Goal: Task Accomplishment & Management: Complete application form

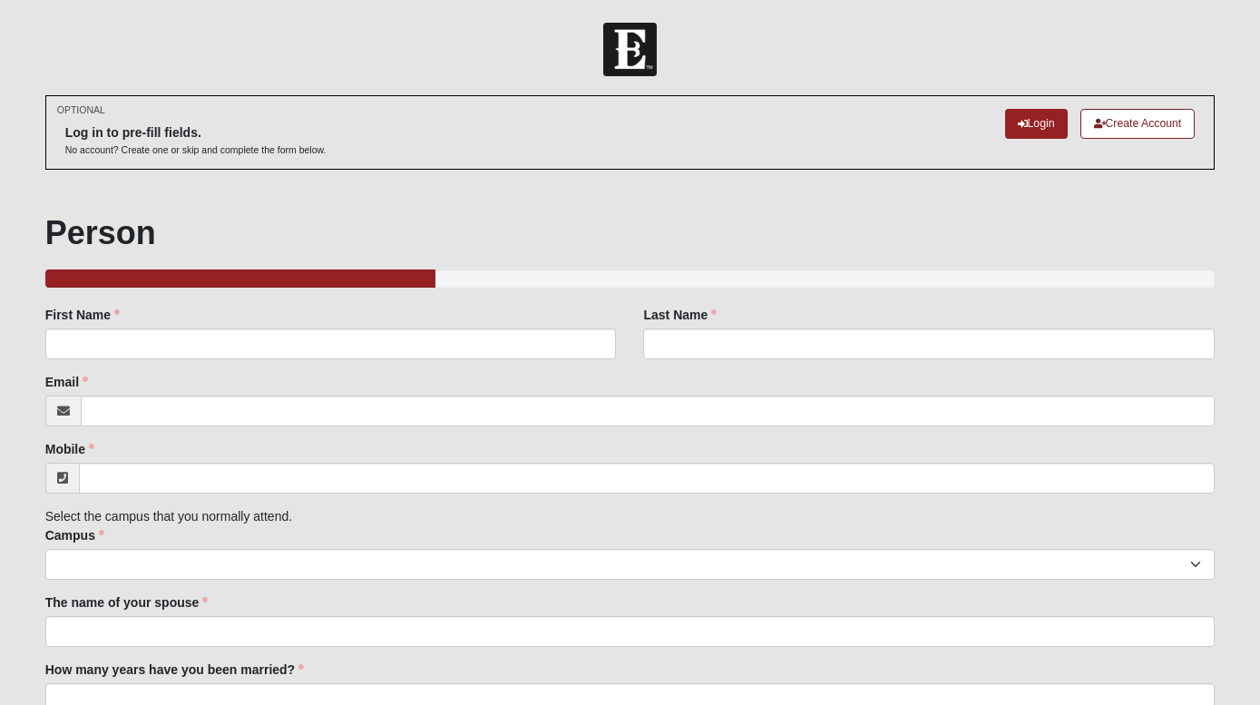
scroll to position [1089, 0]
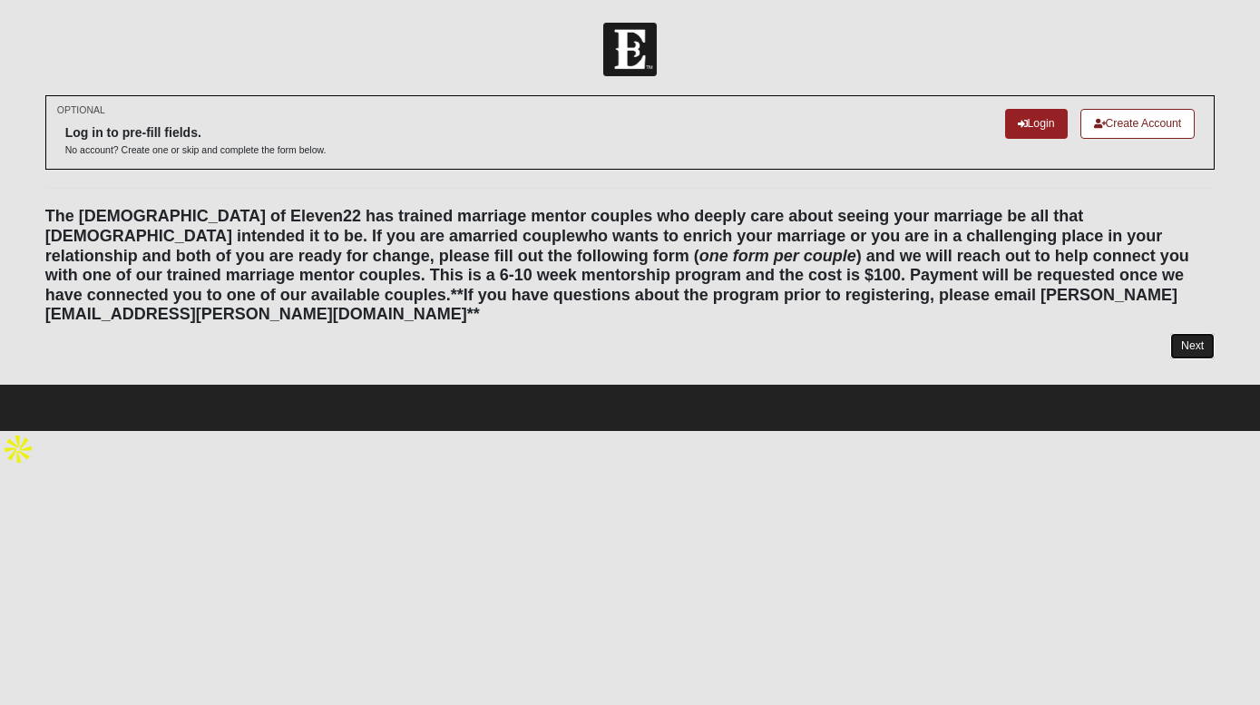
click at [1202, 337] on link "Next" at bounding box center [1192, 346] width 44 height 26
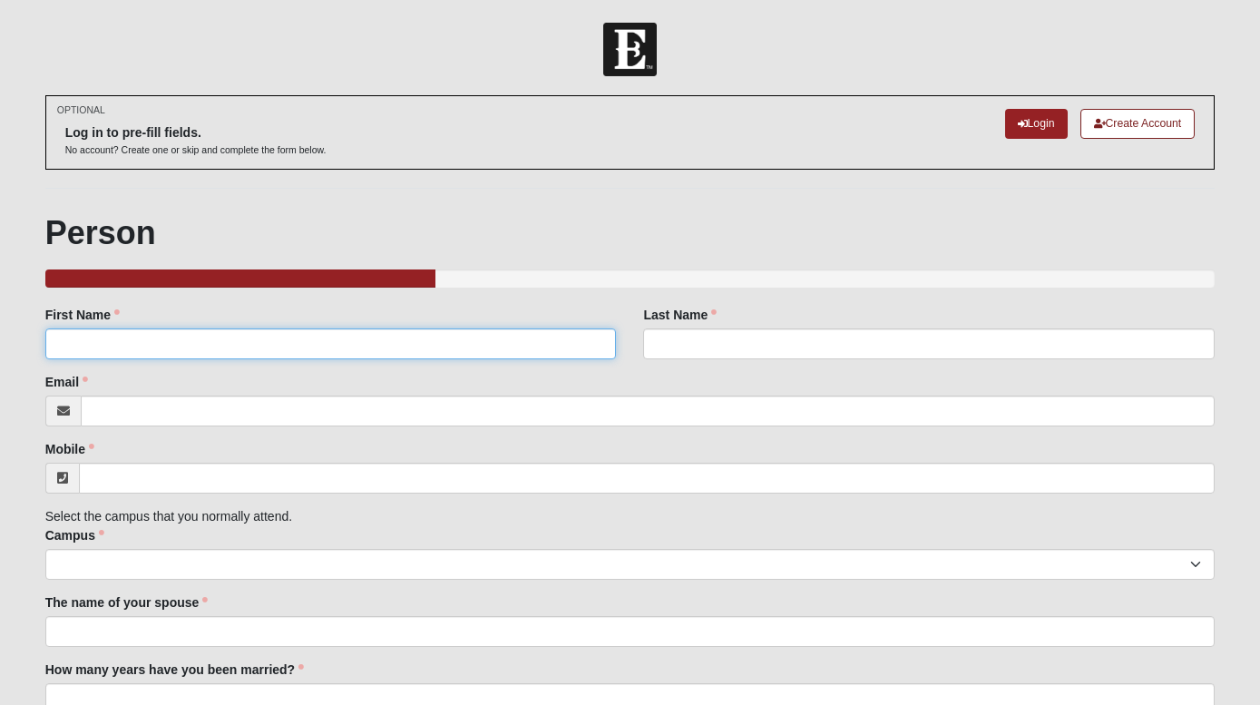
click at [469, 357] on input "First Name" at bounding box center [330, 343] width 571 height 31
type input "[PERSON_NAME]"
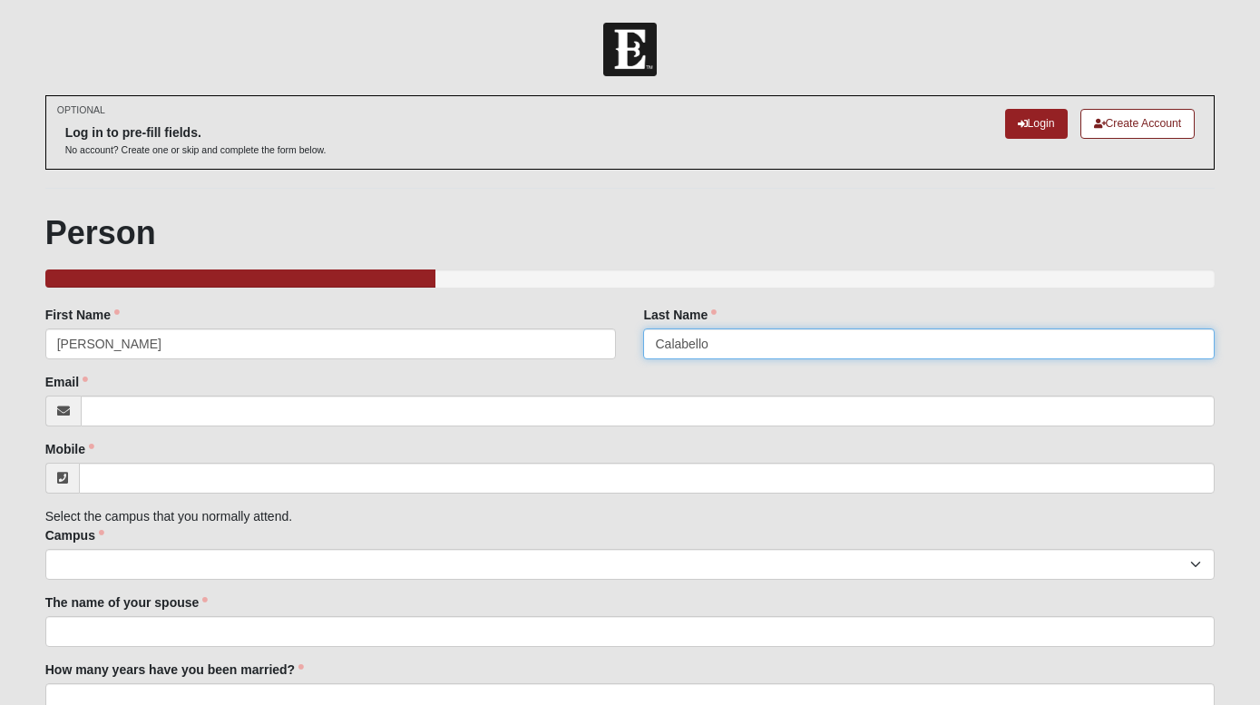
type input "Calabello"
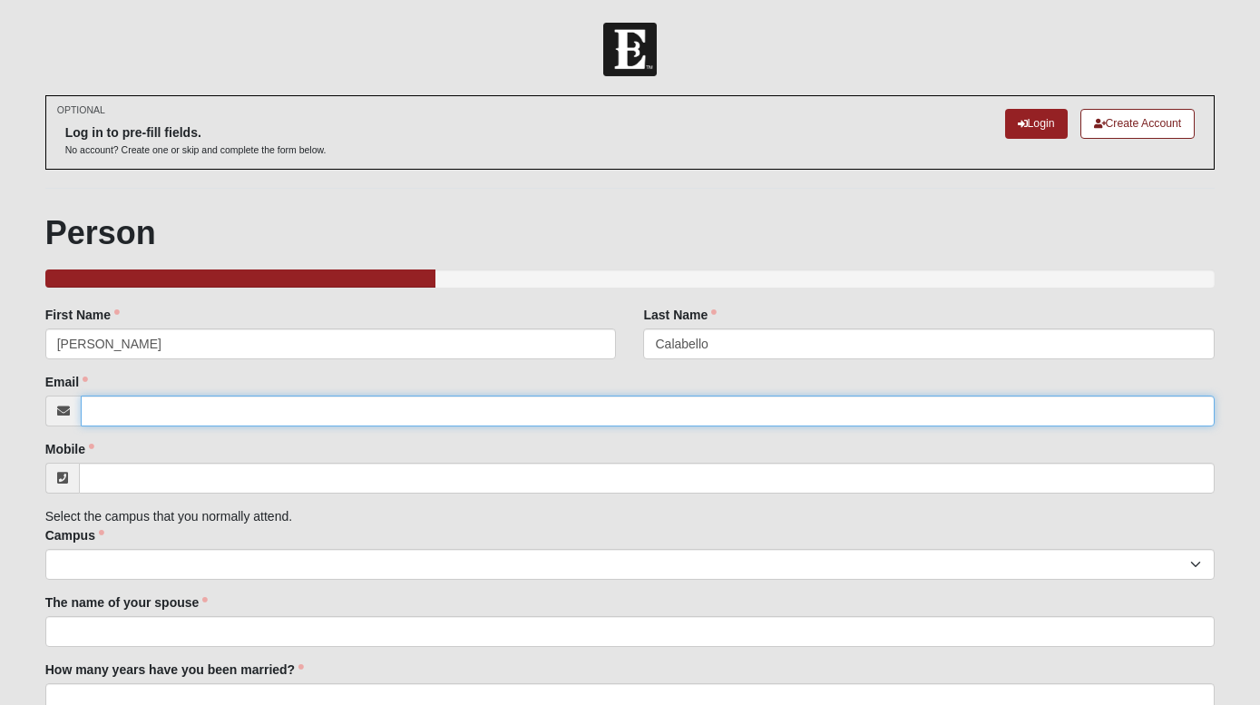
click at [319, 405] on input "Email" at bounding box center [648, 411] width 1135 height 31
type input "landoncalabello@gmail.com"
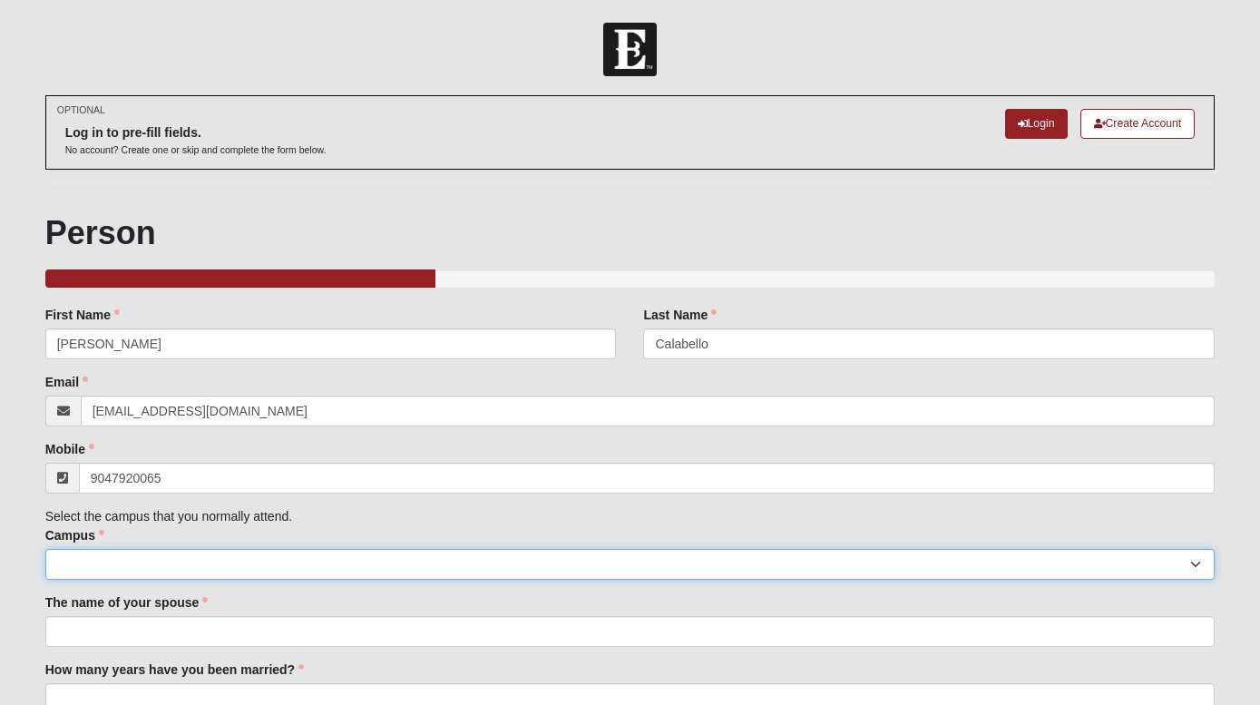
type input "(904) 792-0065"
click at [105, 564] on select "Arlington Baymeadows Eleven22 Online Fleming Island Jesup Mandarin North Jax Or…" at bounding box center [630, 564] width 1170 height 31
select select "3"
click at [45, 549] on select "Arlington Baymeadows Eleven22 Online Fleming Island Jesup Mandarin North Jax Or…" at bounding box center [630, 564] width 1170 height 31
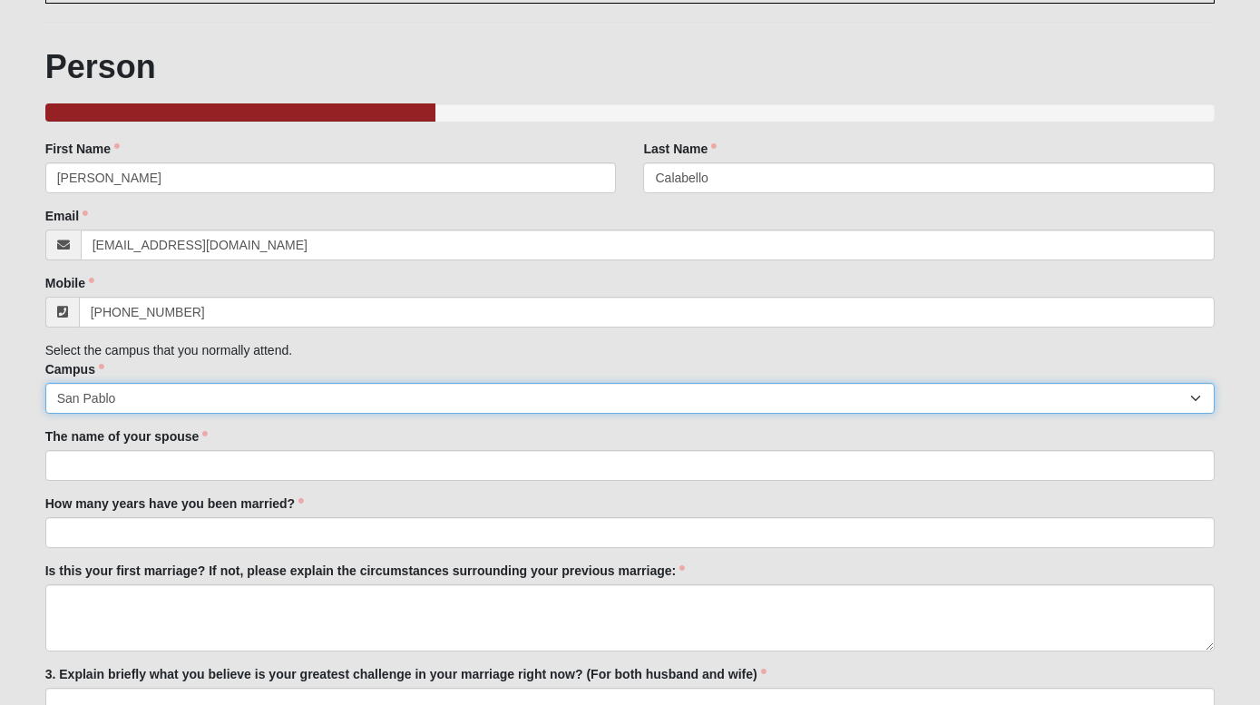
scroll to position [167, 0]
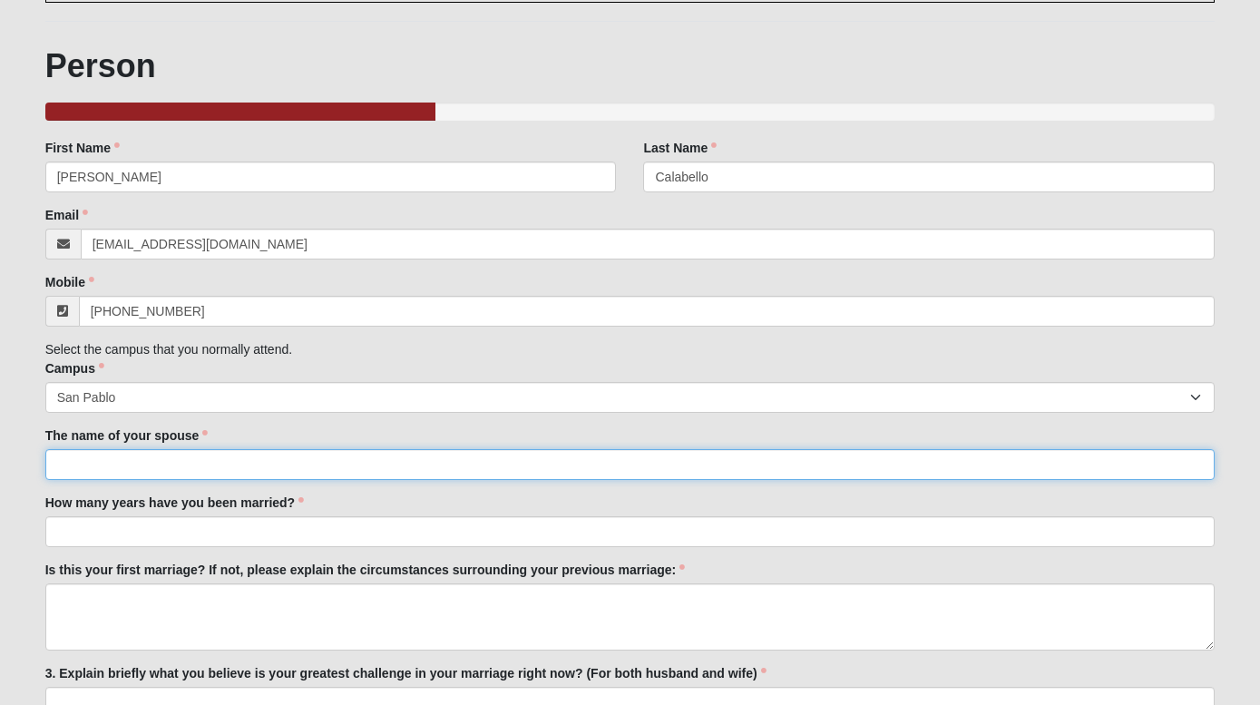
click at [191, 457] on input "The name of your spouse" at bounding box center [630, 464] width 1170 height 31
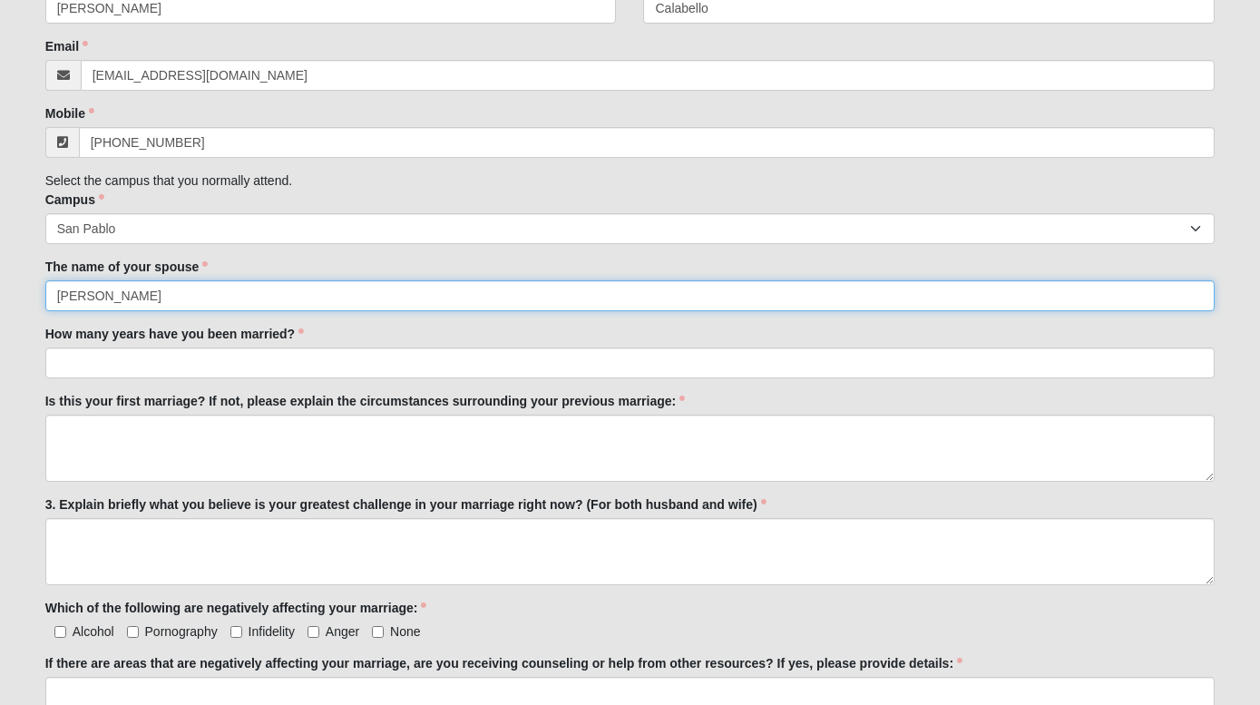
type input "Ashlee Calabello"
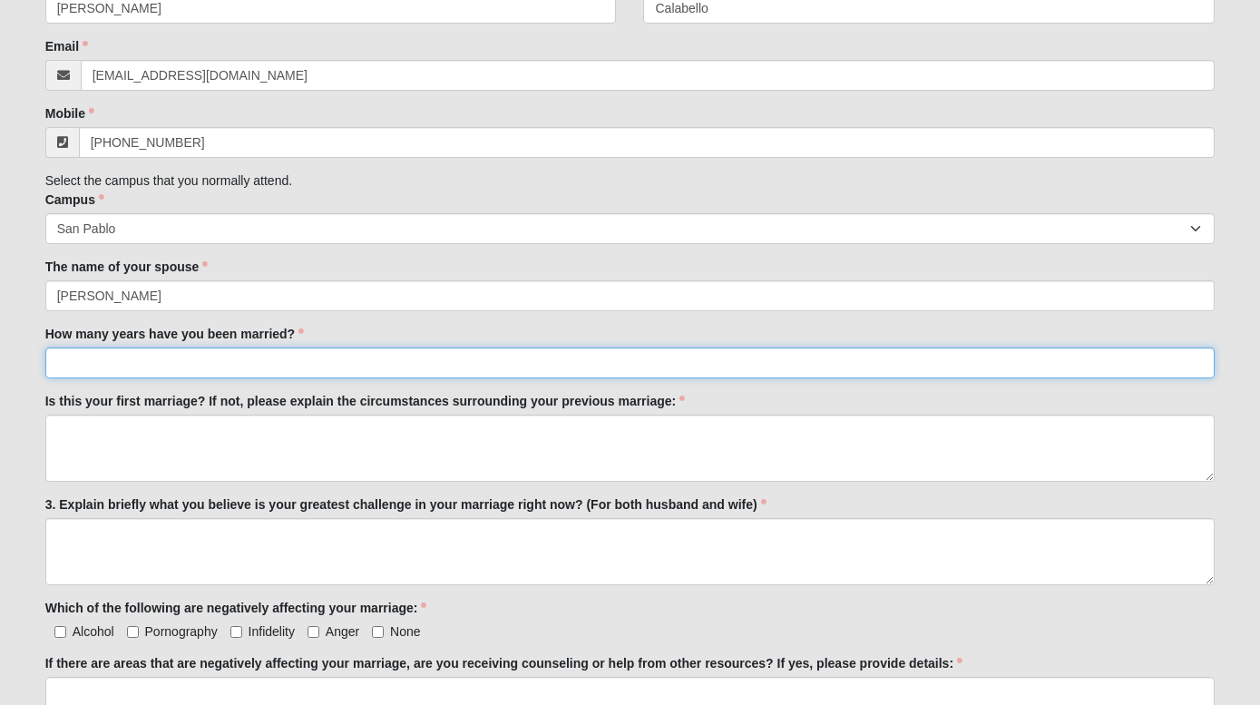
click at [210, 369] on input "How many years have you been married?" at bounding box center [630, 362] width 1170 height 31
type input "1"
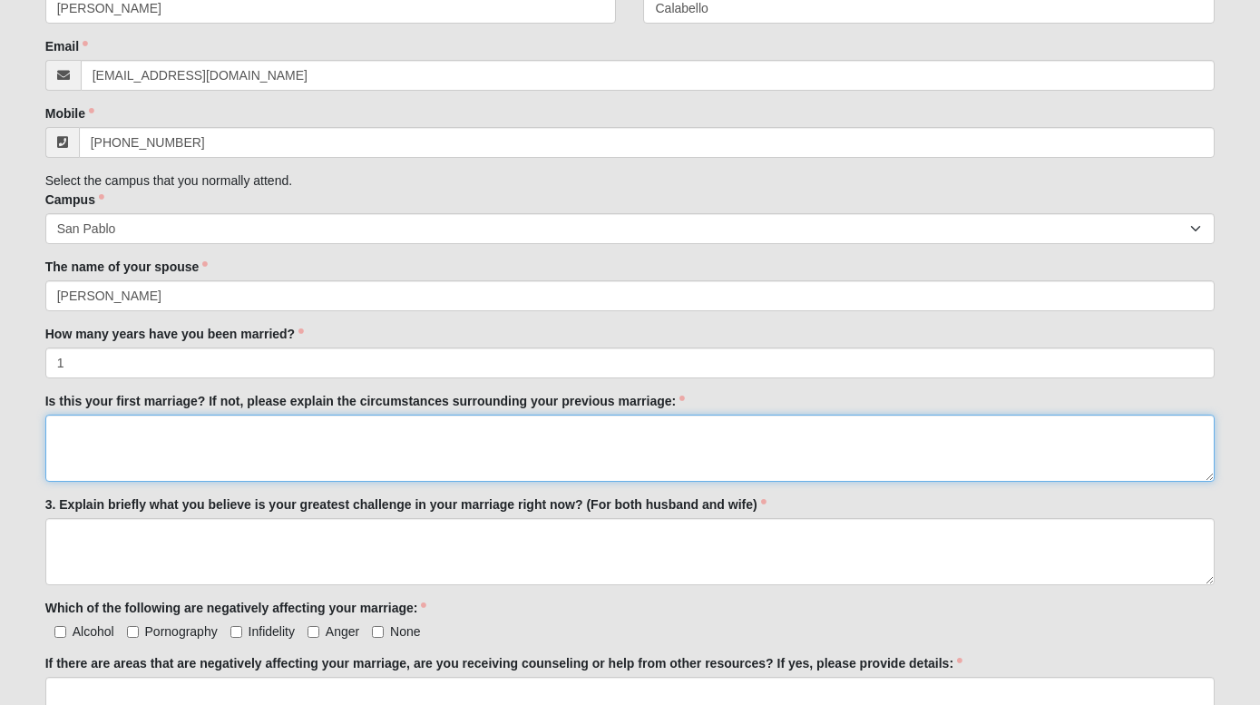
click at [181, 464] on textarea "Is this your first marriage? If not, please explain the circumstances surroundi…" at bounding box center [630, 448] width 1170 height 67
click at [158, 435] on textarea "Is this your first marriage? If not, please explain the circumstances surroundi…" at bounding box center [630, 448] width 1170 height 67
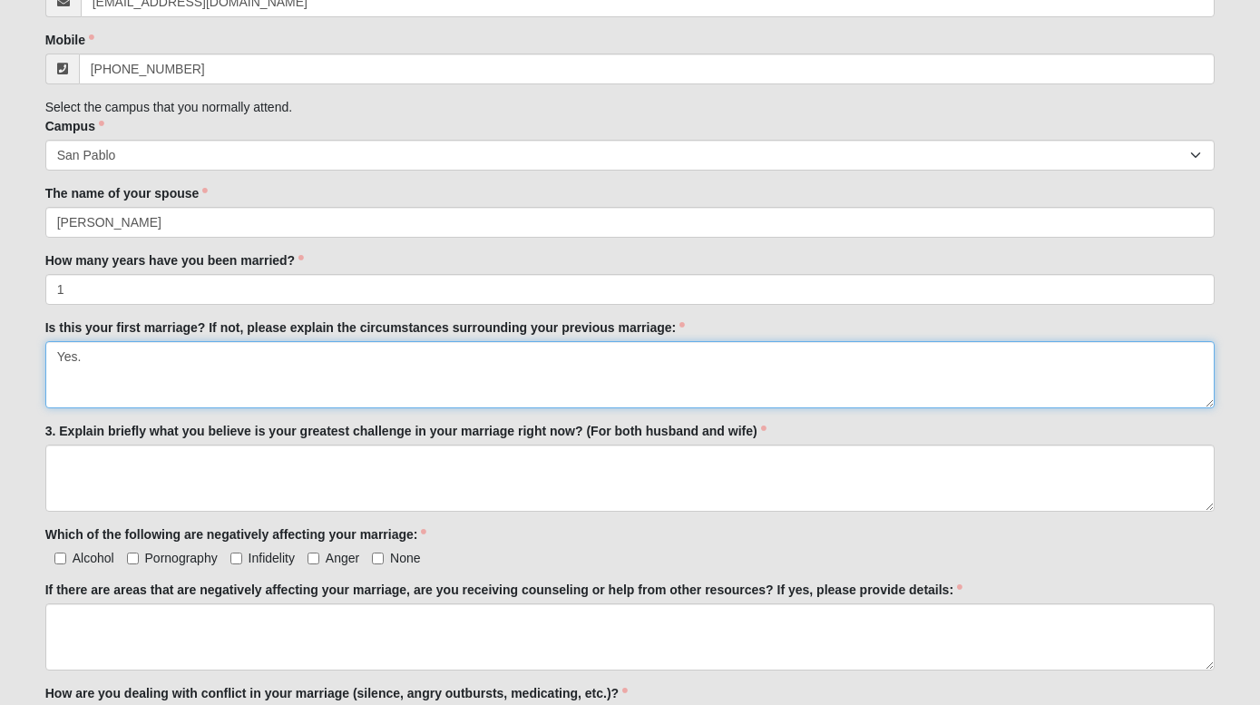
scroll to position [411, 0]
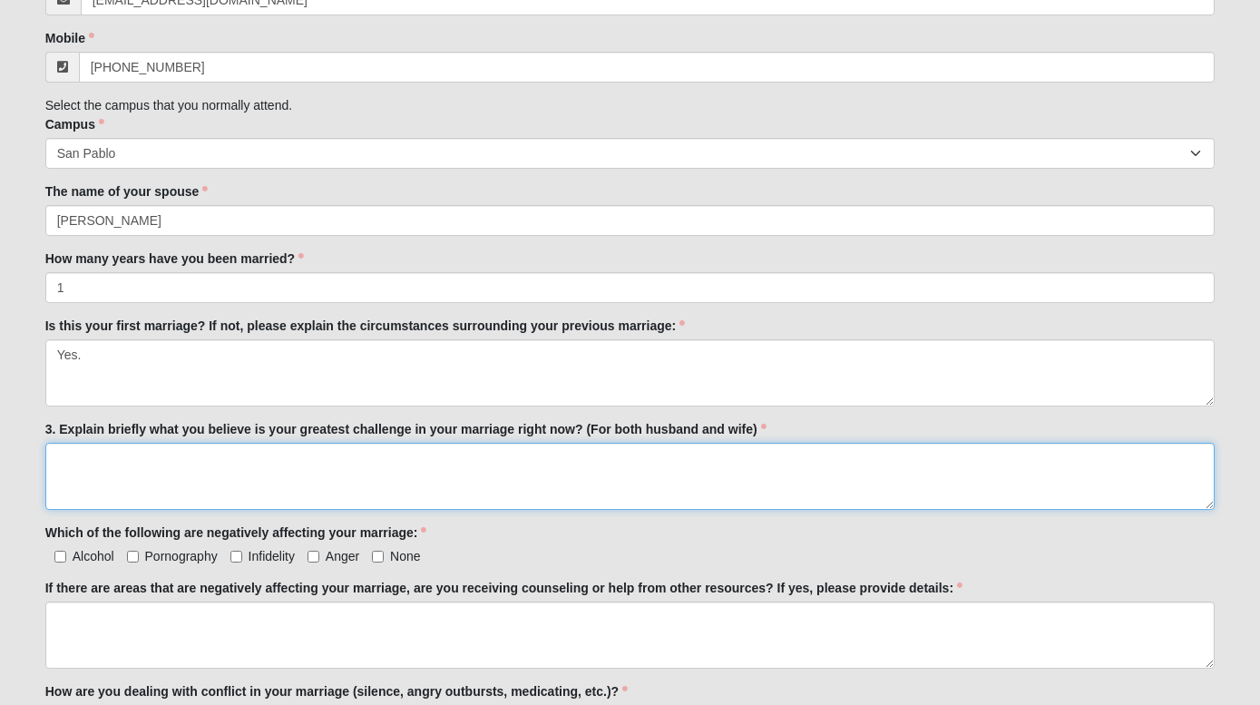
click at [175, 458] on textarea "3. Explain briefly what you believe is your greatest challenge in your marriage…" at bounding box center [630, 476] width 1170 height 67
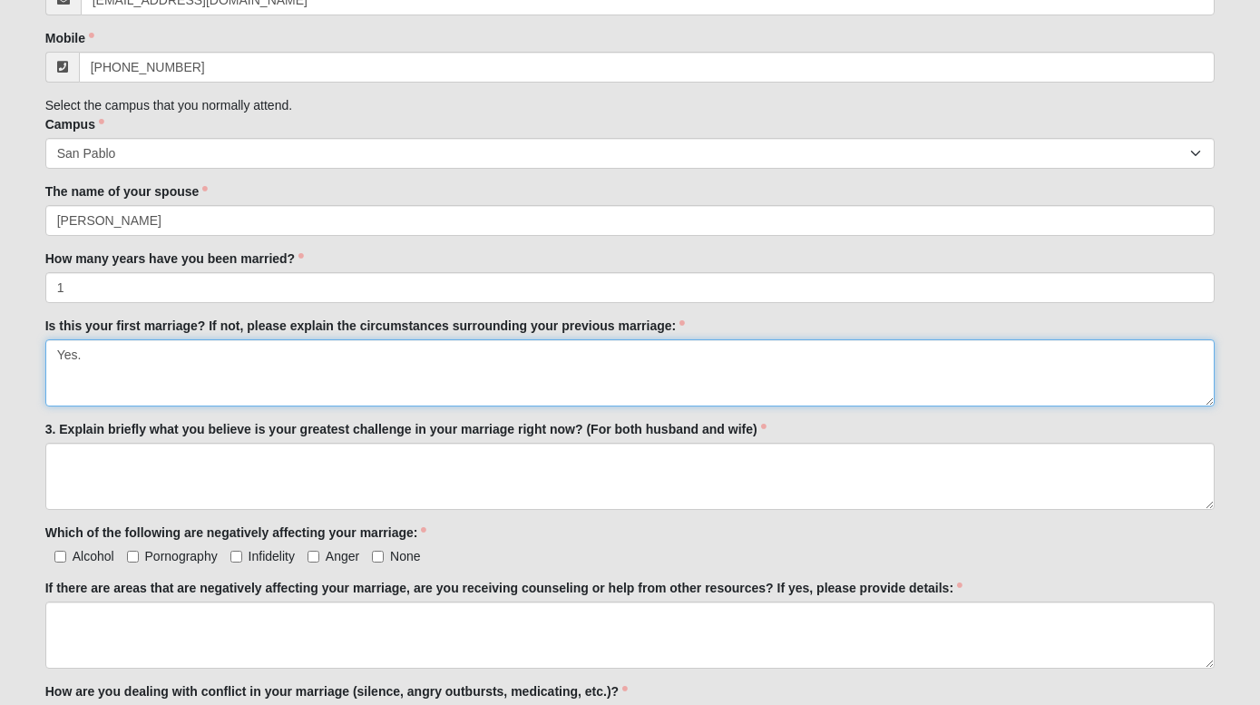
click at [139, 365] on textarea "Yes." at bounding box center [630, 372] width 1170 height 67
type textarea "Yes"
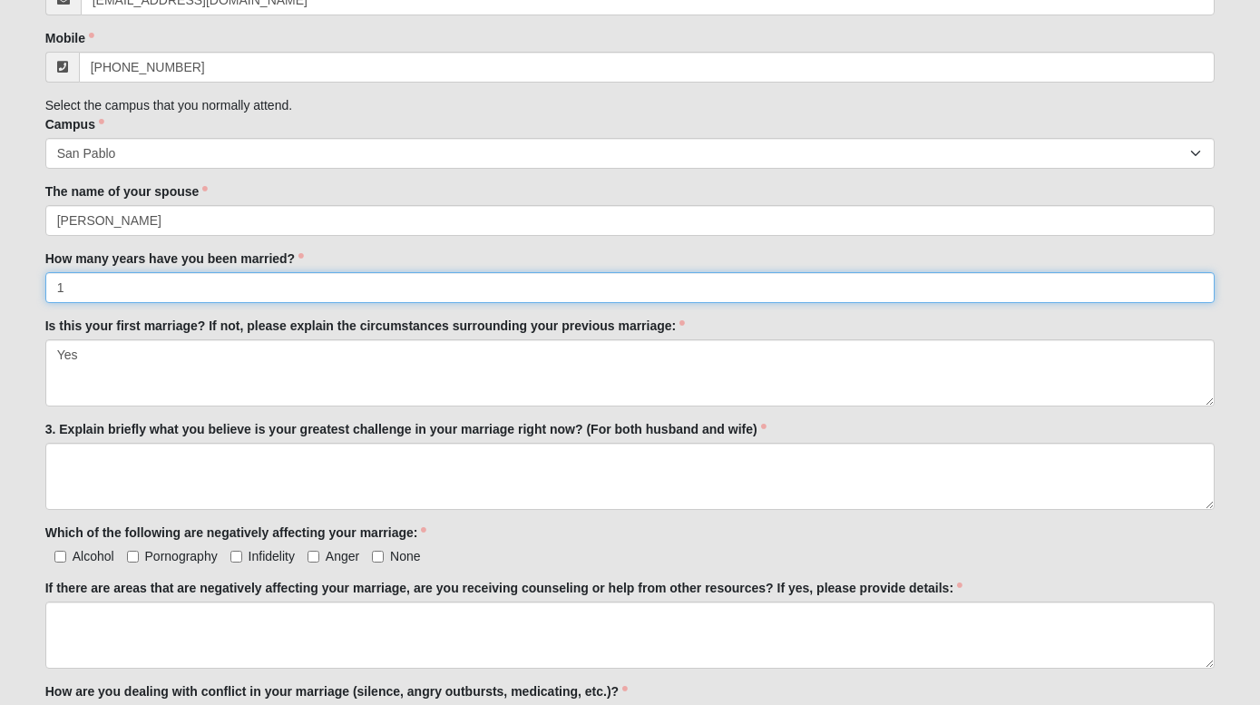
click at [93, 284] on input "1" at bounding box center [630, 287] width 1170 height 31
type input "0.5"
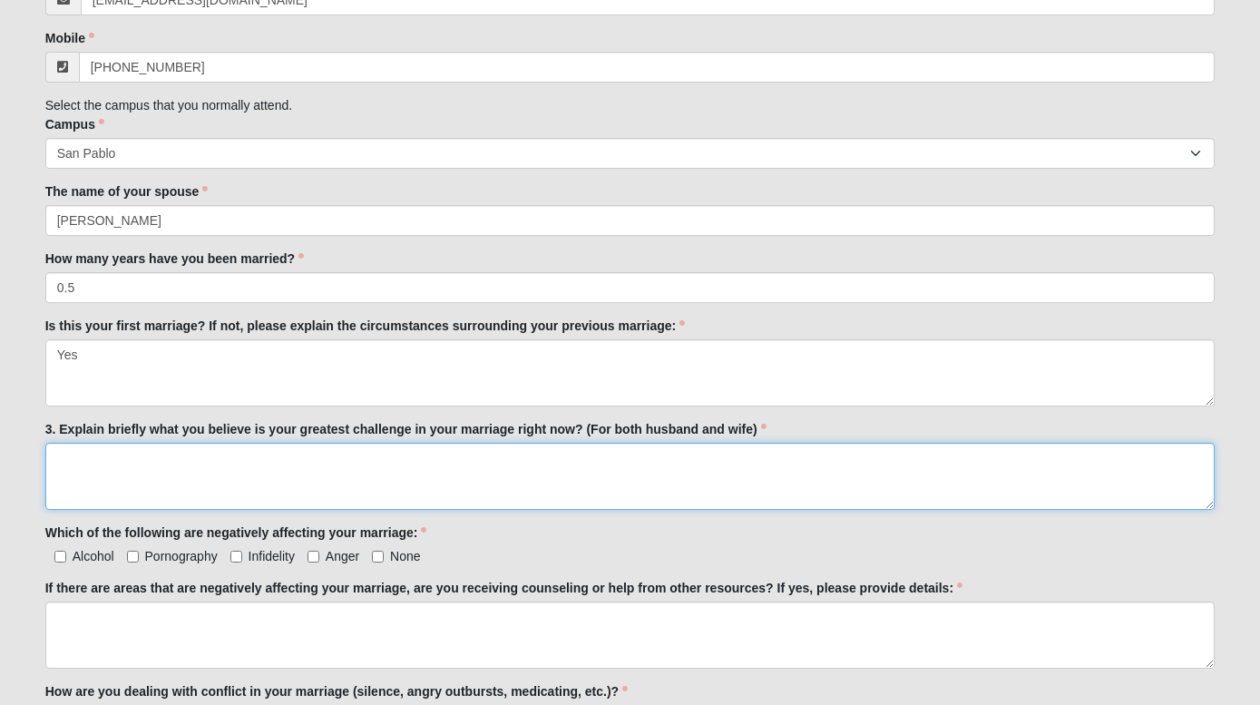
click at [149, 459] on textarea "3. Explain briefly what you believe is your greatest challenge in your marriage…" at bounding box center [630, 476] width 1170 height 67
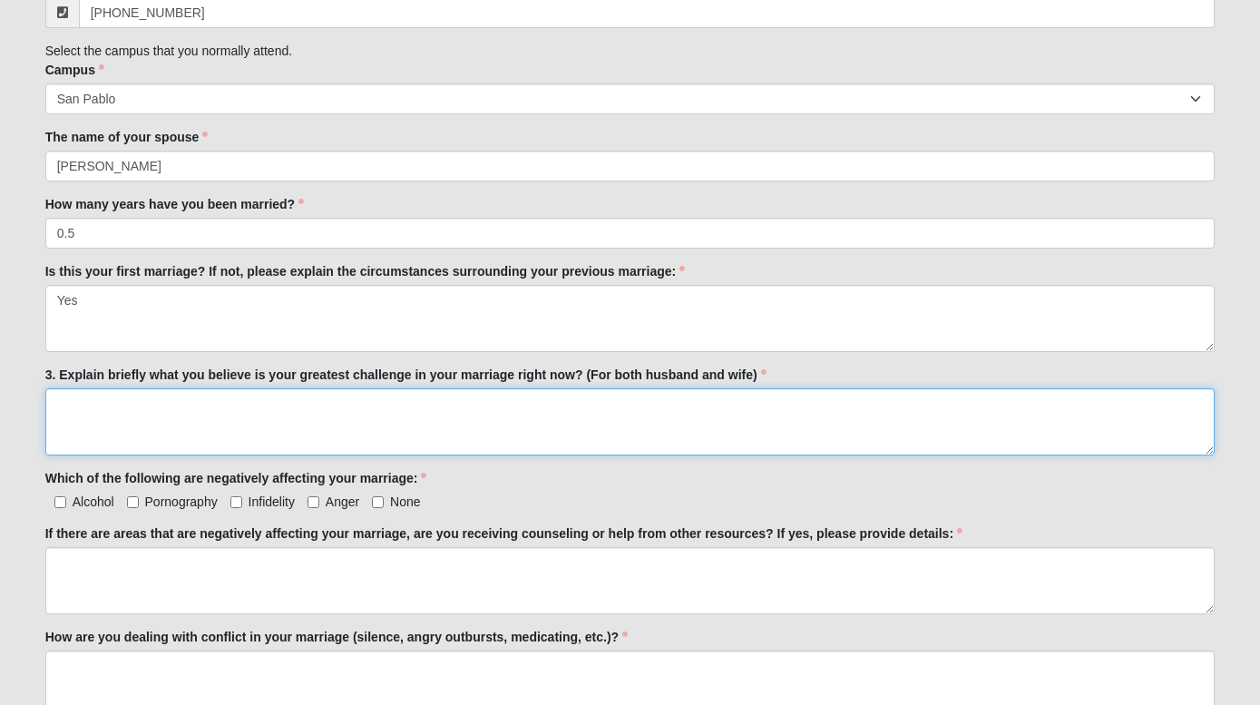
scroll to position [479, 0]
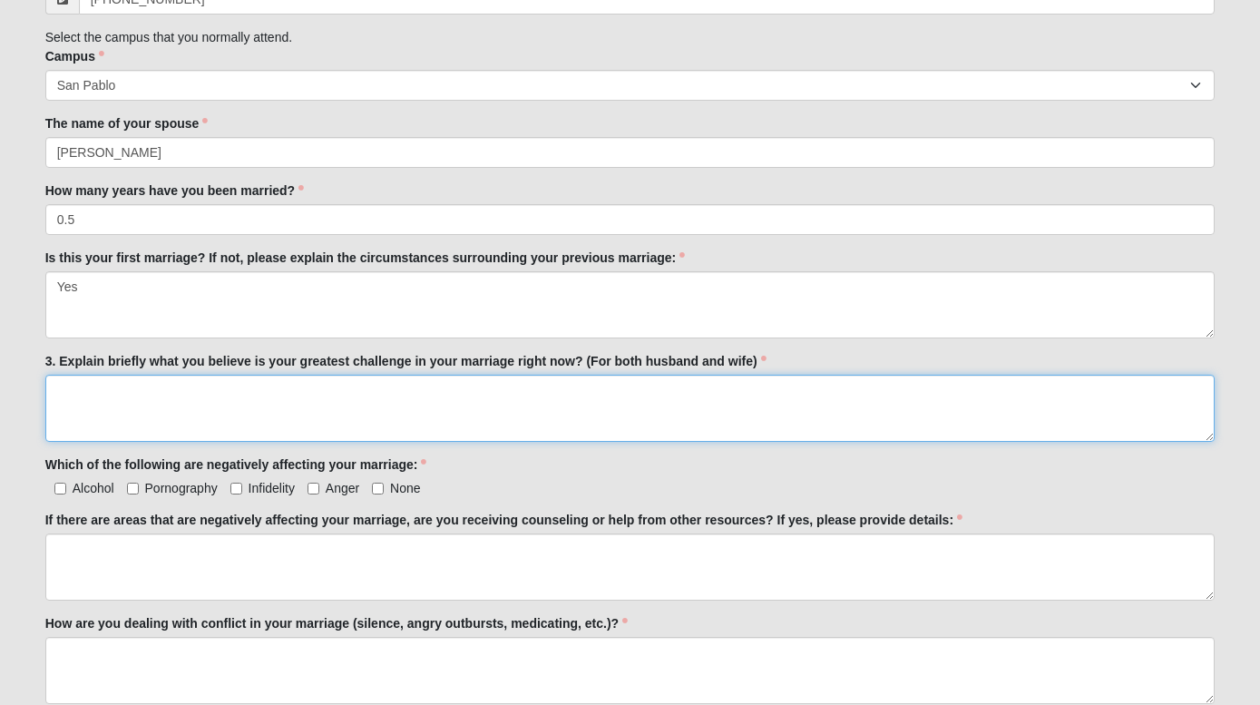
paste textarea "Landon: Lack of healthy communication around my anxiety, issues with trust, and…"
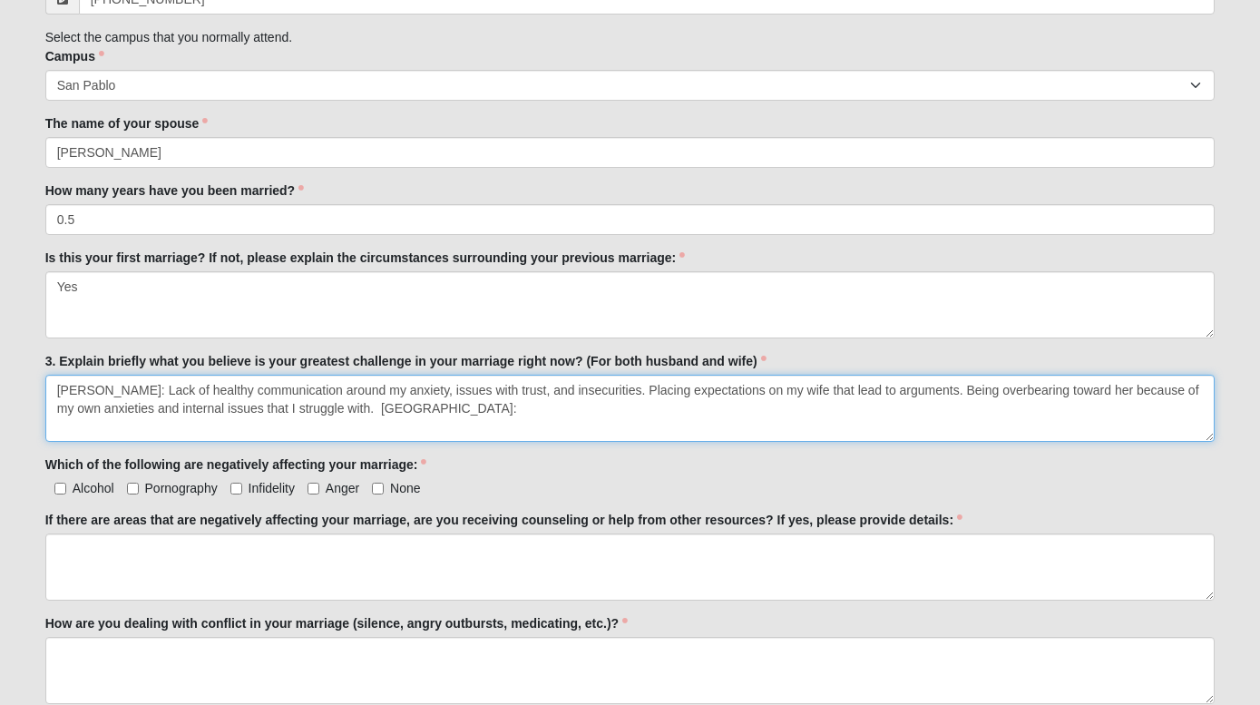
click at [336, 408] on textarea "Landon: Lack of healthy communication around my anxiety, issues with trust, and…" at bounding box center [630, 408] width 1170 height 67
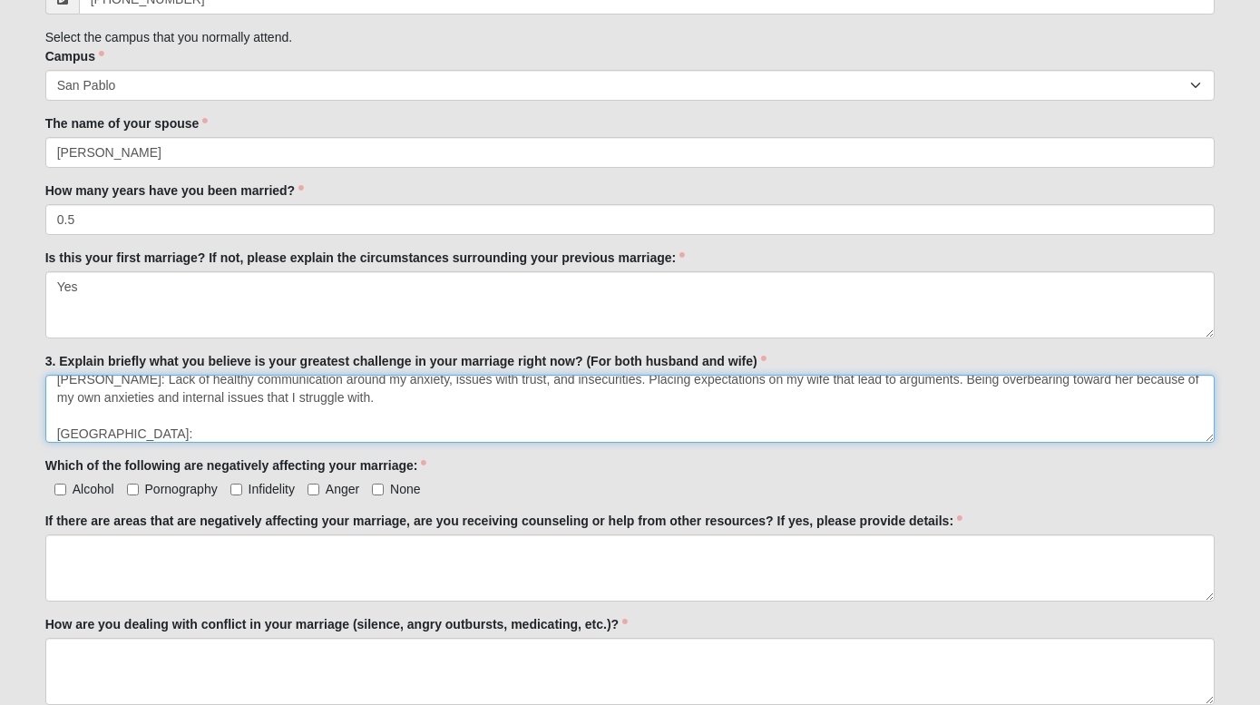
scroll to position [0, 0]
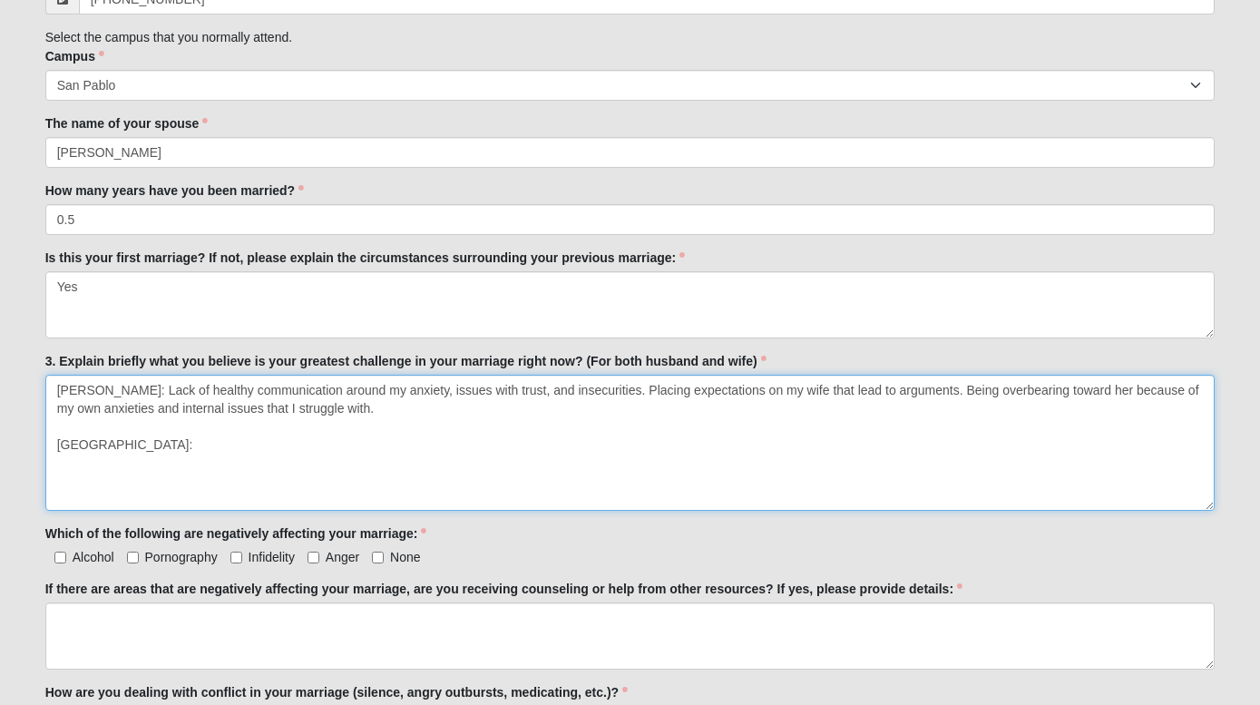
drag, startPoint x: 1213, startPoint y: 436, endPoint x: 1210, endPoint y: 527, distance: 90.8
click at [1210, 511] on textarea "Landon: Lack of healthy communication around my anxiety, issues with trust, and…" at bounding box center [630, 443] width 1170 height 136
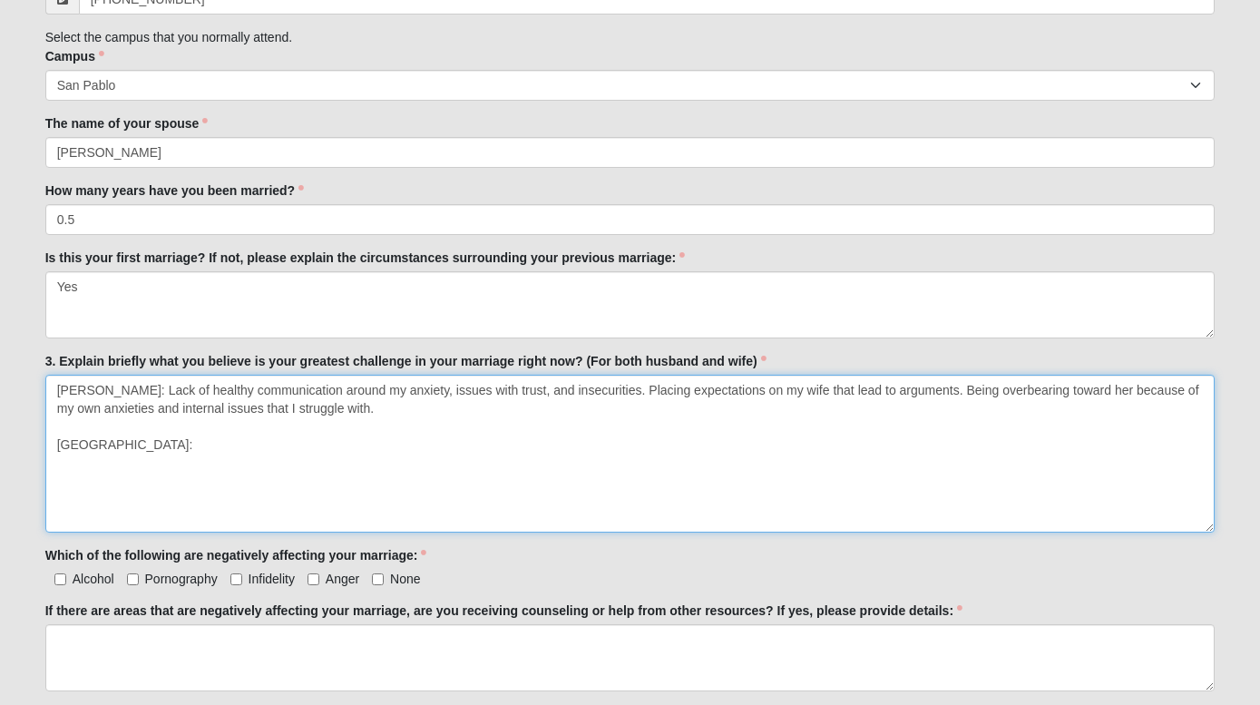
click at [133, 444] on textarea "Landon: Lack of healthy communication around my anxiety, issues with trust, and…" at bounding box center [630, 454] width 1170 height 158
drag, startPoint x: 151, startPoint y: 444, endPoint x: 31, endPoint y: 381, distance: 135.5
click at [32, 381] on div "OPTIONAL Log in to pre-fill fields. No account? Create one or skip and complete…" at bounding box center [630, 487] width 1197 height 1742
paste textarea "Ashlee that lead to arguments. Being overbearing toward her because of my own a…"
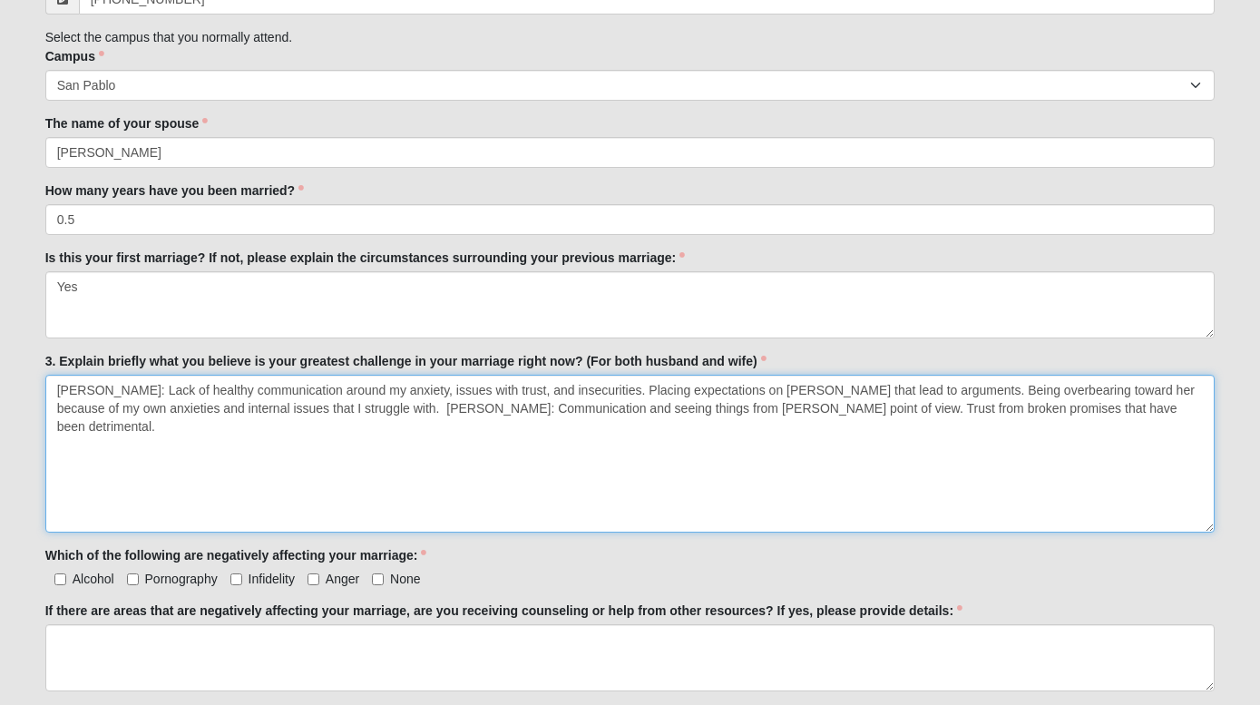
click at [335, 414] on textarea "Landon: Lack of healthy communication around my anxiety, issues with trust, and…" at bounding box center [630, 454] width 1170 height 158
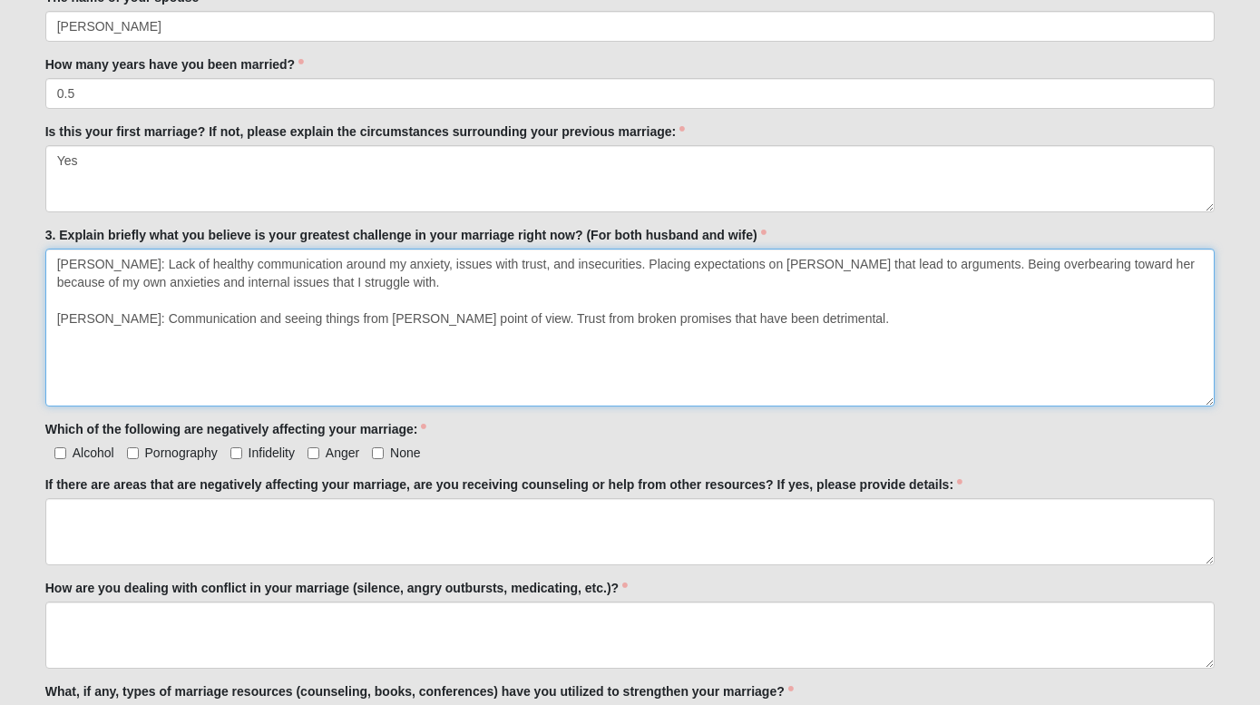
scroll to position [607, 0]
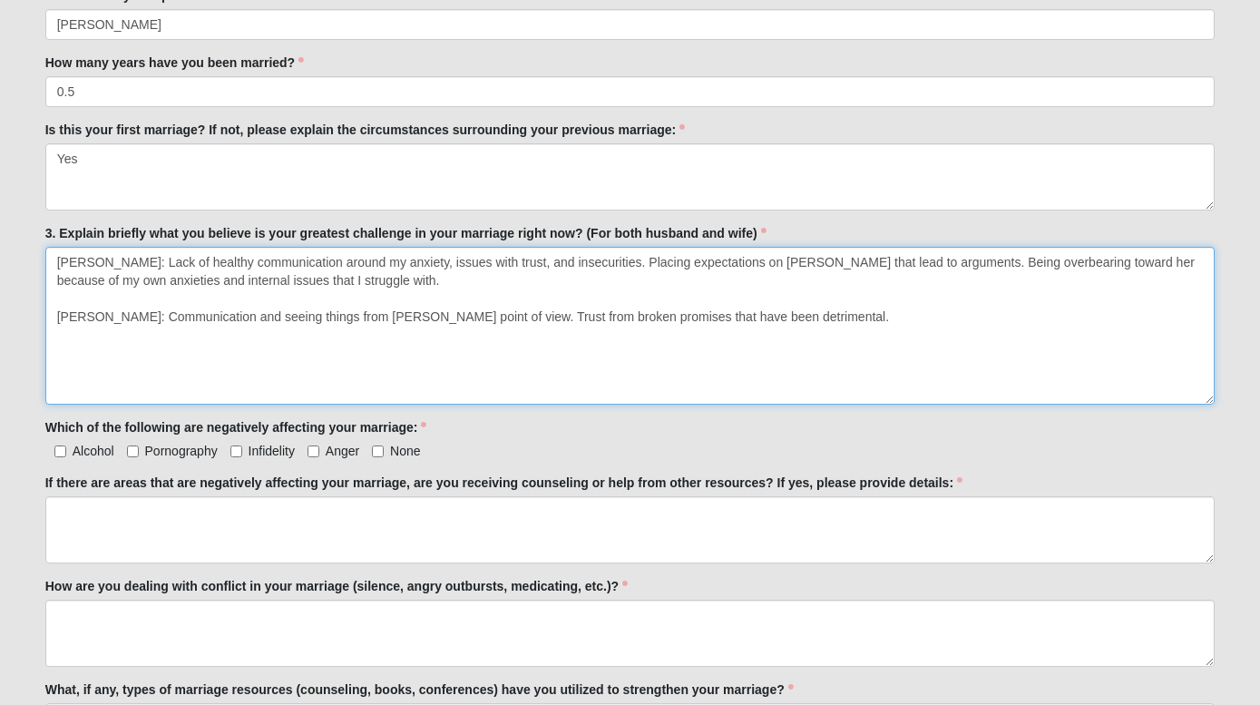
type textarea "Landon: Lack of healthy communication around my anxiety, issues with trust, and…"
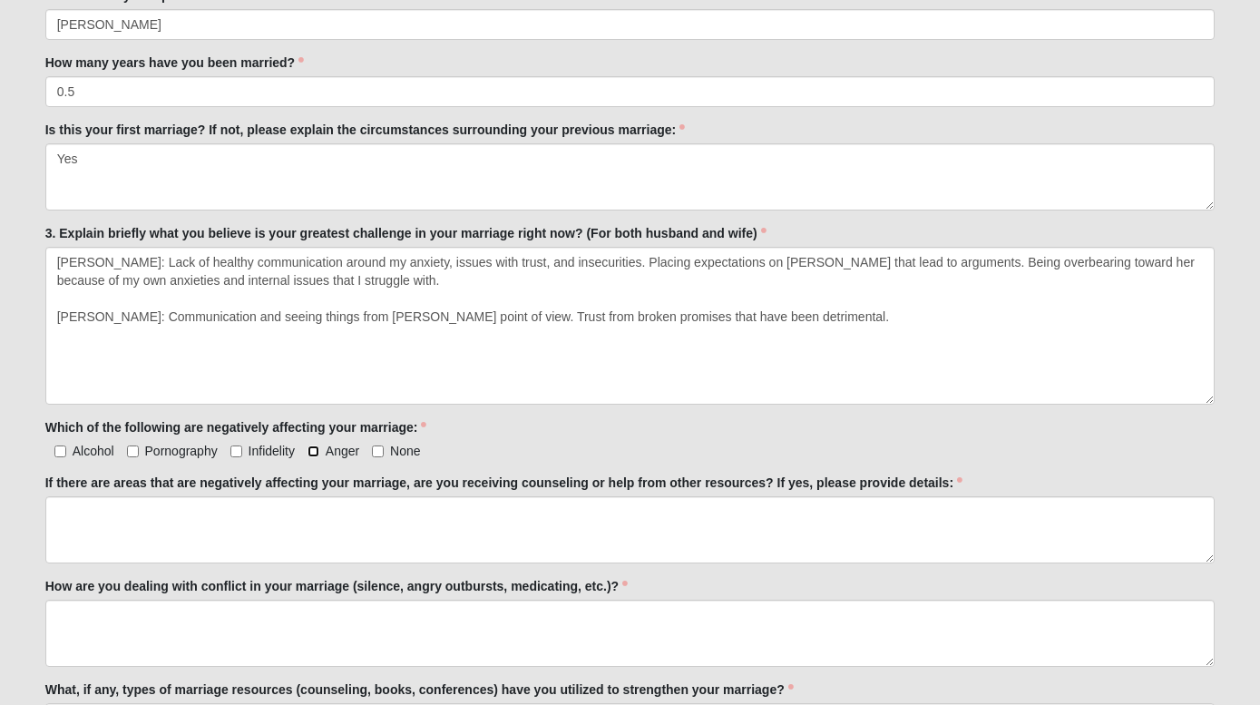
click at [314, 448] on input "Anger" at bounding box center [314, 451] width 12 height 12
click at [325, 464] on div "Family Member to Register First Name Landon First Name is required. Last Name C…" at bounding box center [630, 433] width 1170 height 1469
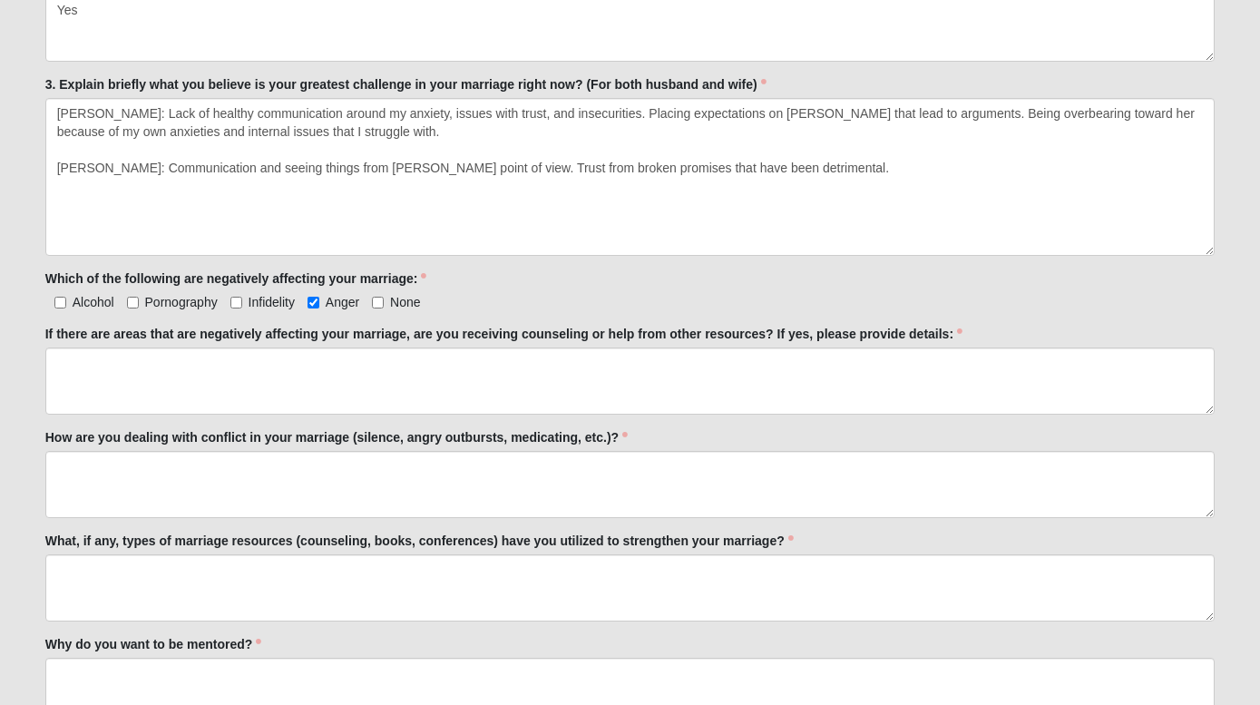
scroll to position [757, 0]
click at [316, 303] on input "Anger" at bounding box center [314, 302] width 12 height 12
checkbox input "false"
click at [380, 302] on input "None" at bounding box center [378, 302] width 12 height 12
checkbox input "true"
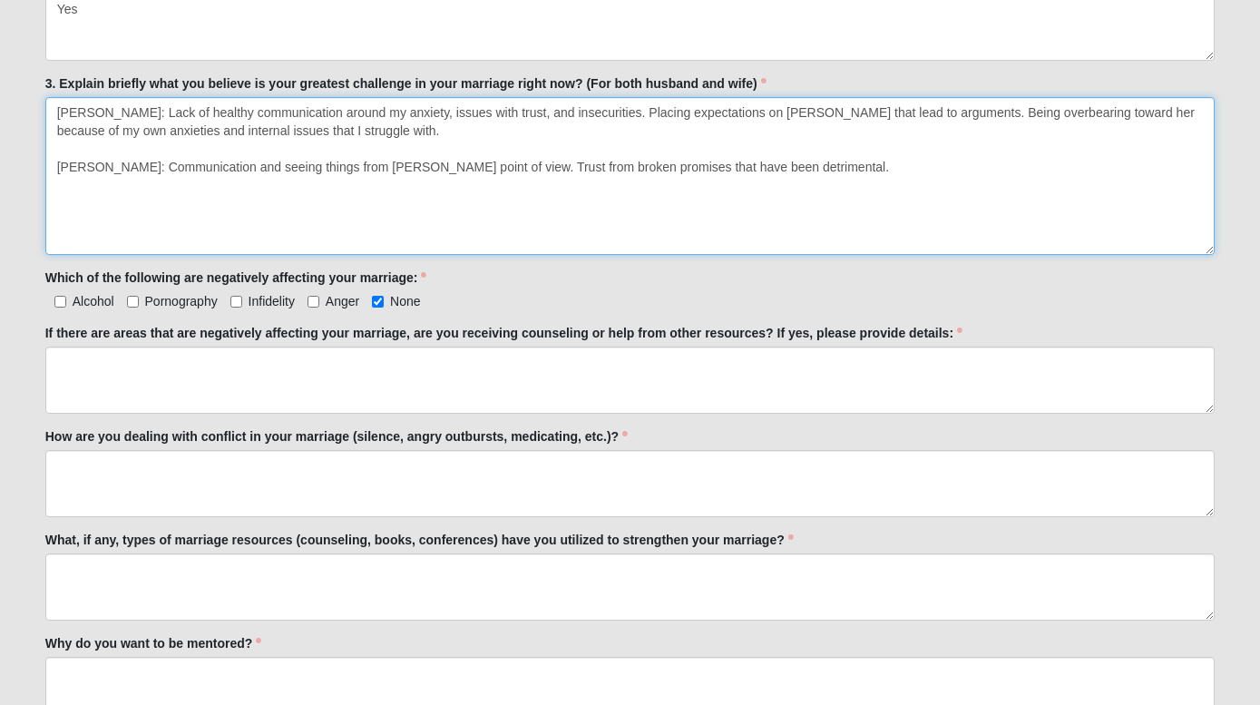
click at [360, 202] on textarea "Landon: Lack of healthy communication around my anxiety, issues with trust, and…" at bounding box center [630, 176] width 1170 height 158
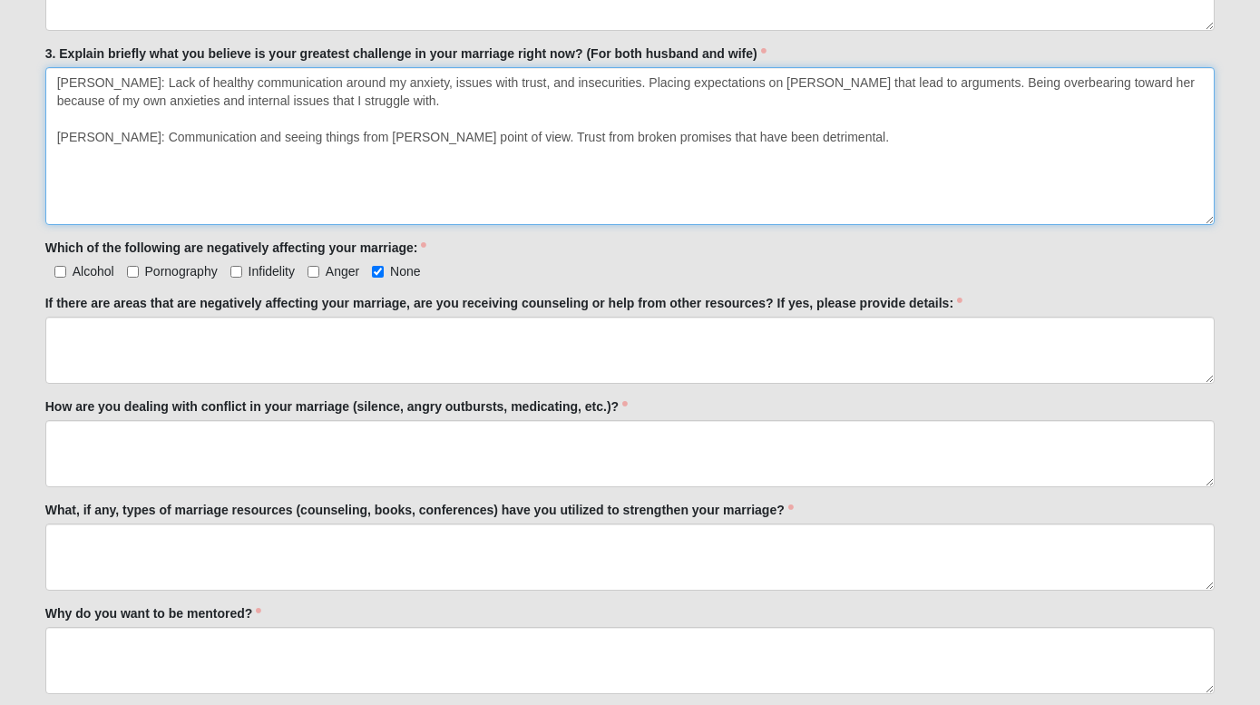
scroll to position [786, 0]
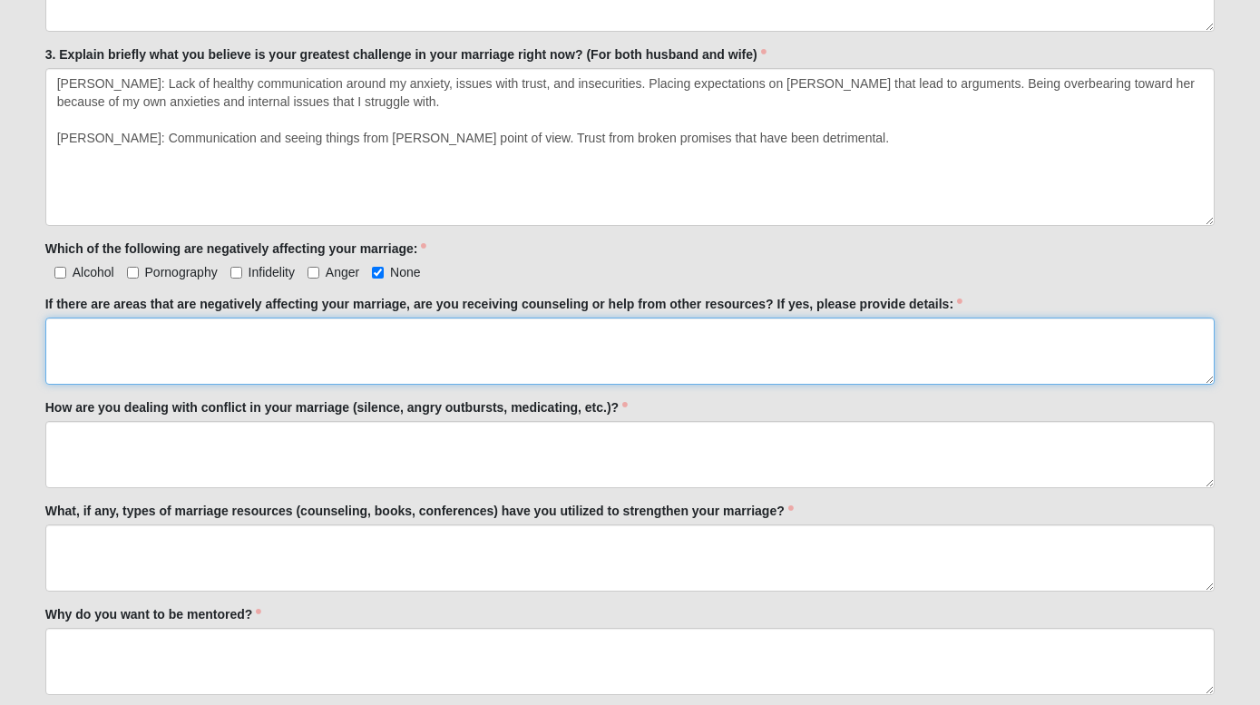
click at [280, 346] on textarea "If there are areas that are negatively affecting your marriage, are you receivi…" at bounding box center [630, 350] width 1170 height 67
paste textarea "Landon: Silence, angry outbursts, and occasional medicating when anxiety is hig…"
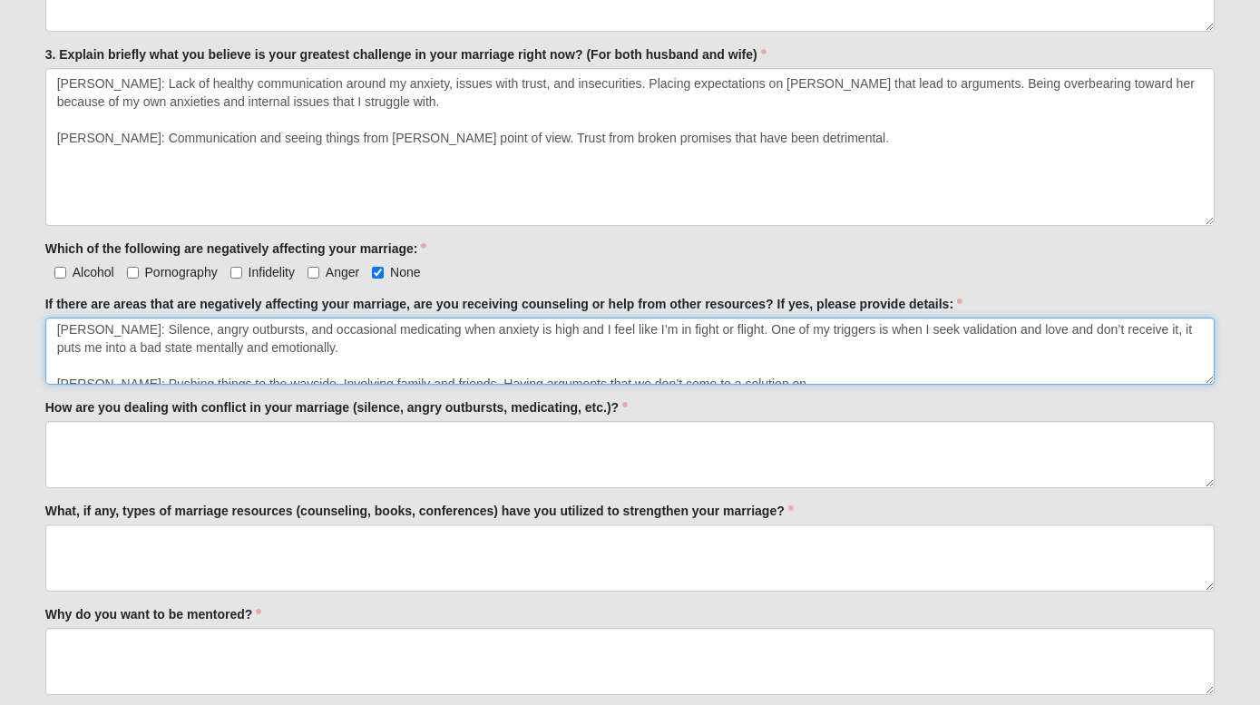
scroll to position [18, 0]
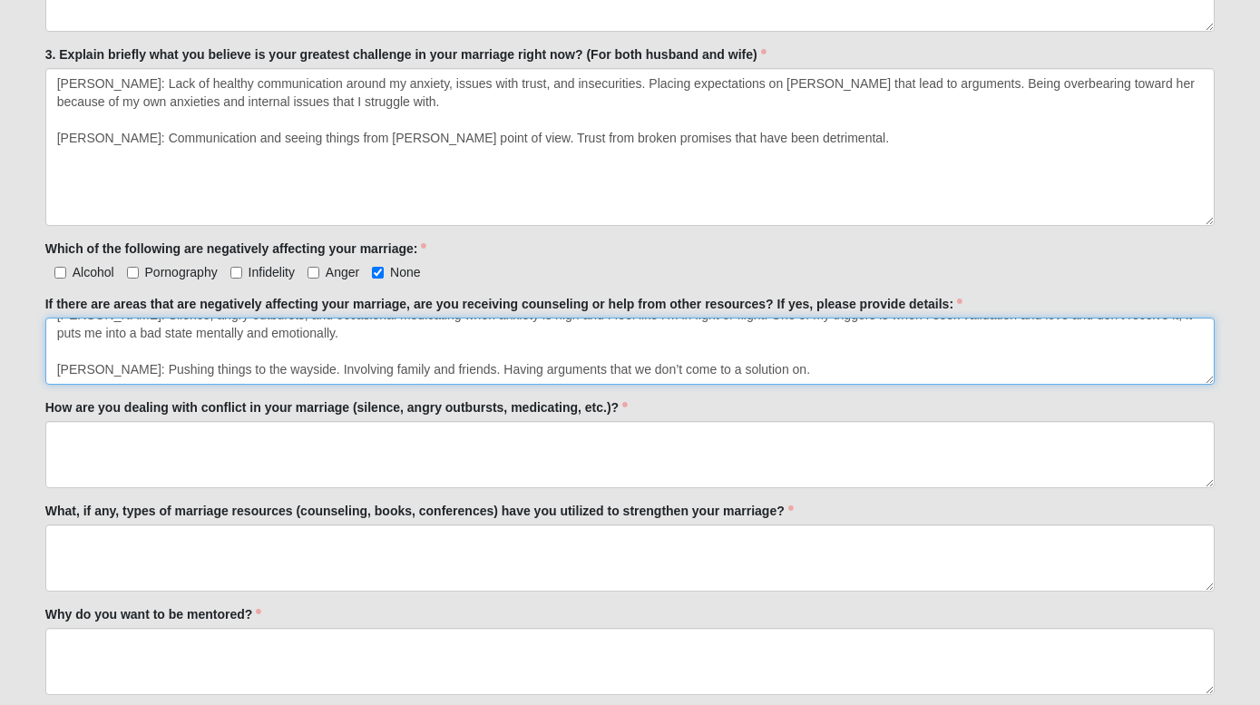
type textarea "Landon: Silence, angry outbursts, and occasional medicating when anxiety is hig…"
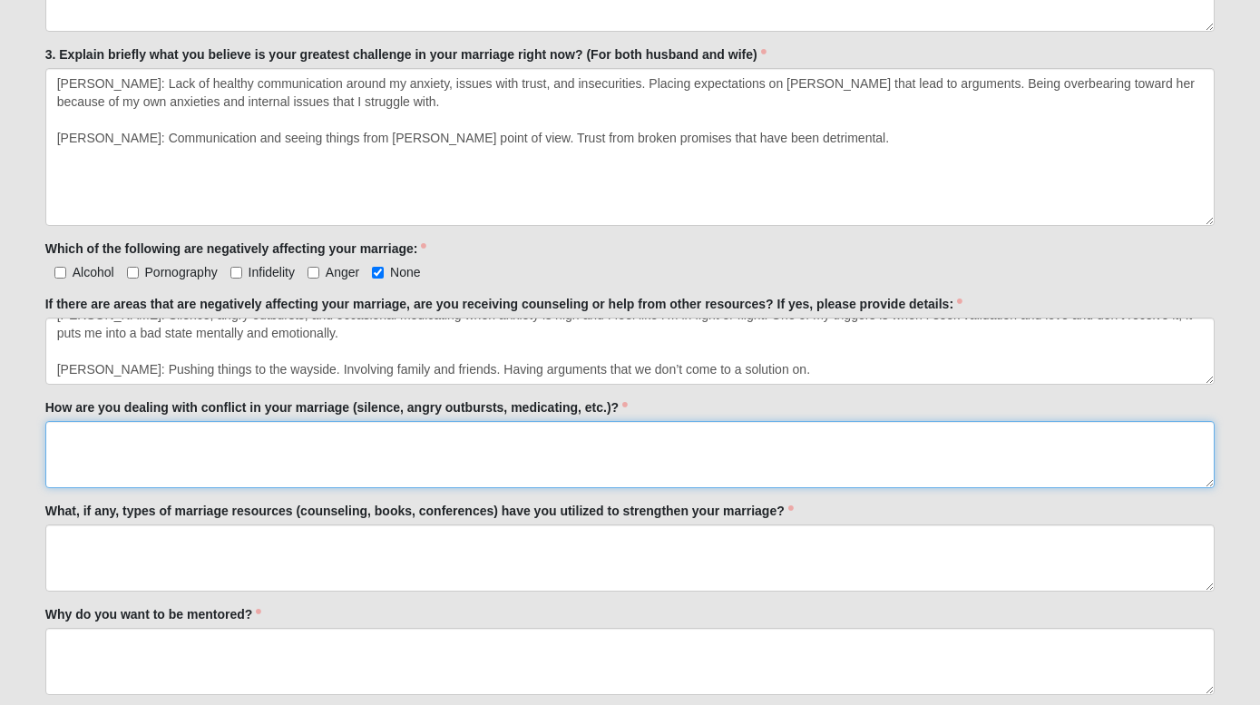
click at [242, 442] on textarea "How are you dealing with conflict in your marriage (silence, angry outbursts, m…" at bounding box center [630, 454] width 1170 height 67
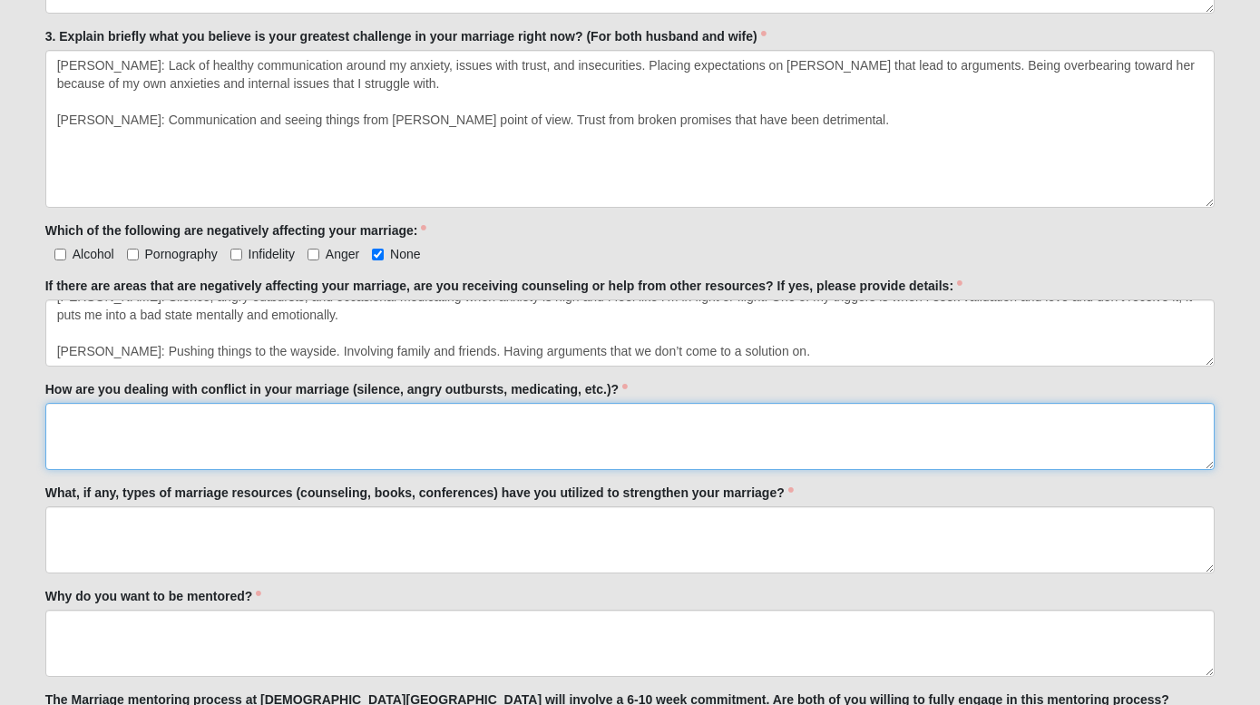
scroll to position [795, 0]
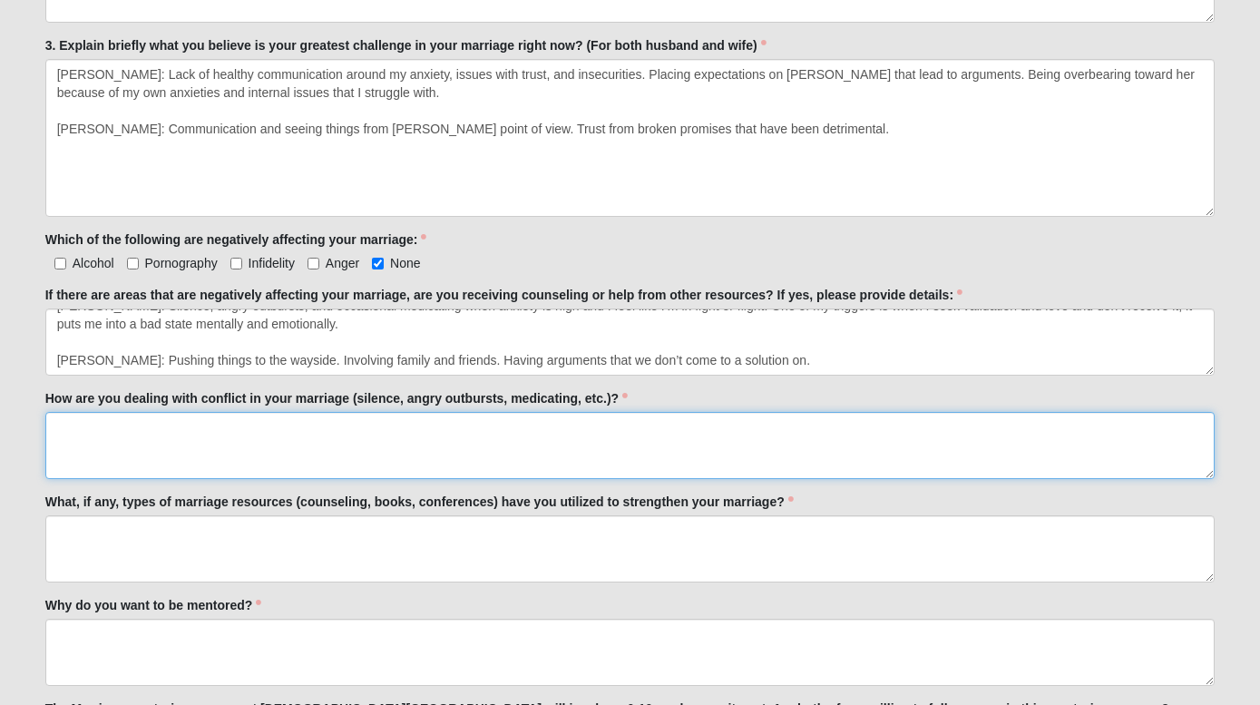
click at [581, 440] on textarea "How are you dealing with conflict in your marriage (silence, angry outbursts, m…" at bounding box center [630, 445] width 1170 height 67
paste textarea "Landon: Silence, angry outbursts, and occasional medicating when anxiety is hig…"
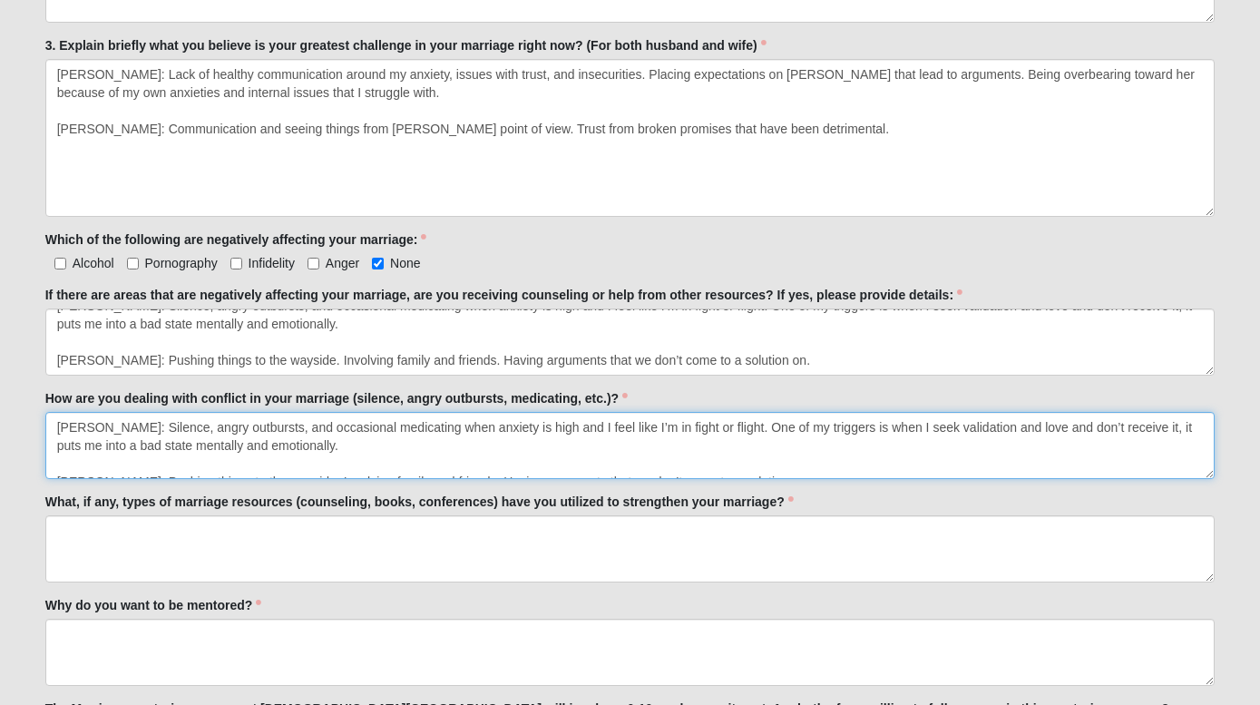
scroll to position [11, 0]
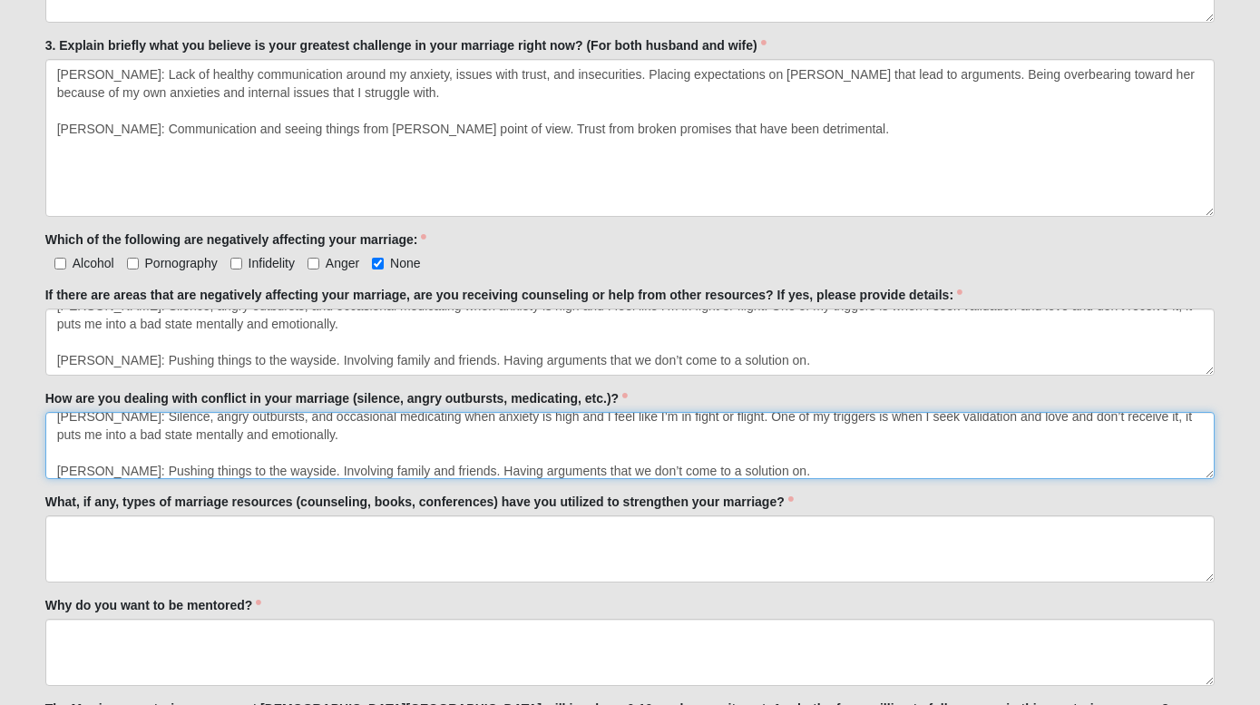
type textarea "Landon: Silence, angry outbursts, and occasional medicating when anxiety is hig…"
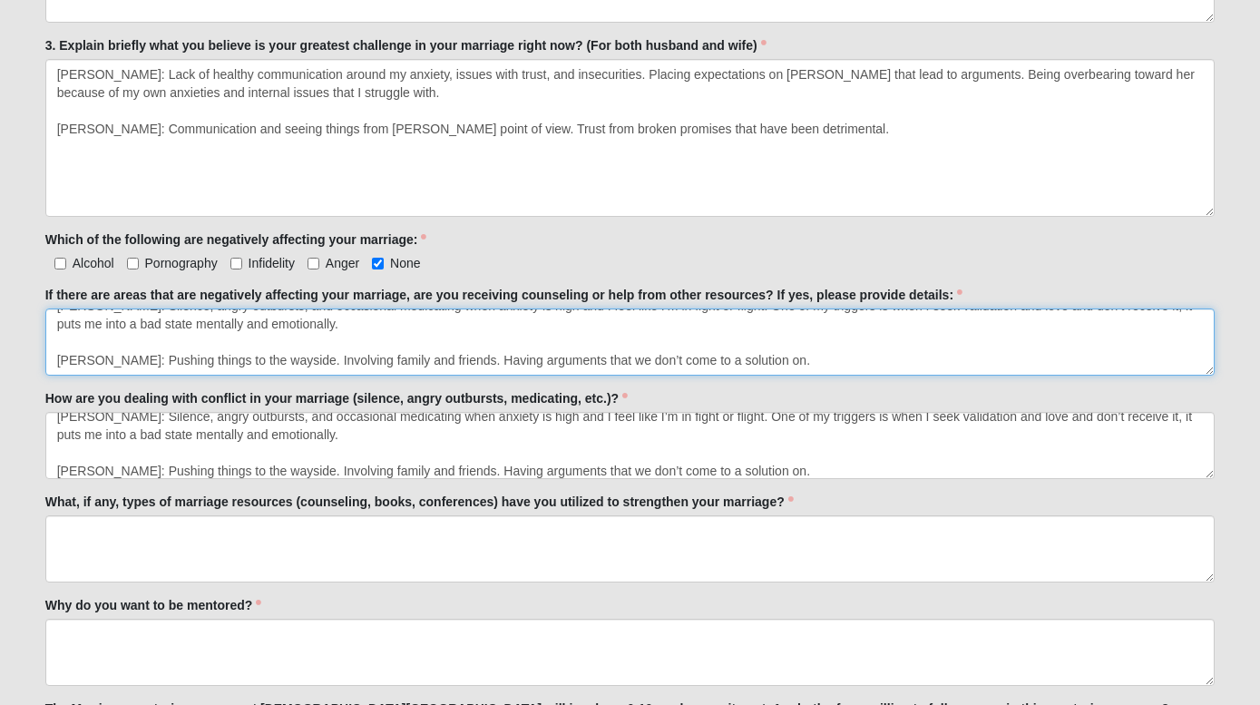
scroll to position [0, 0]
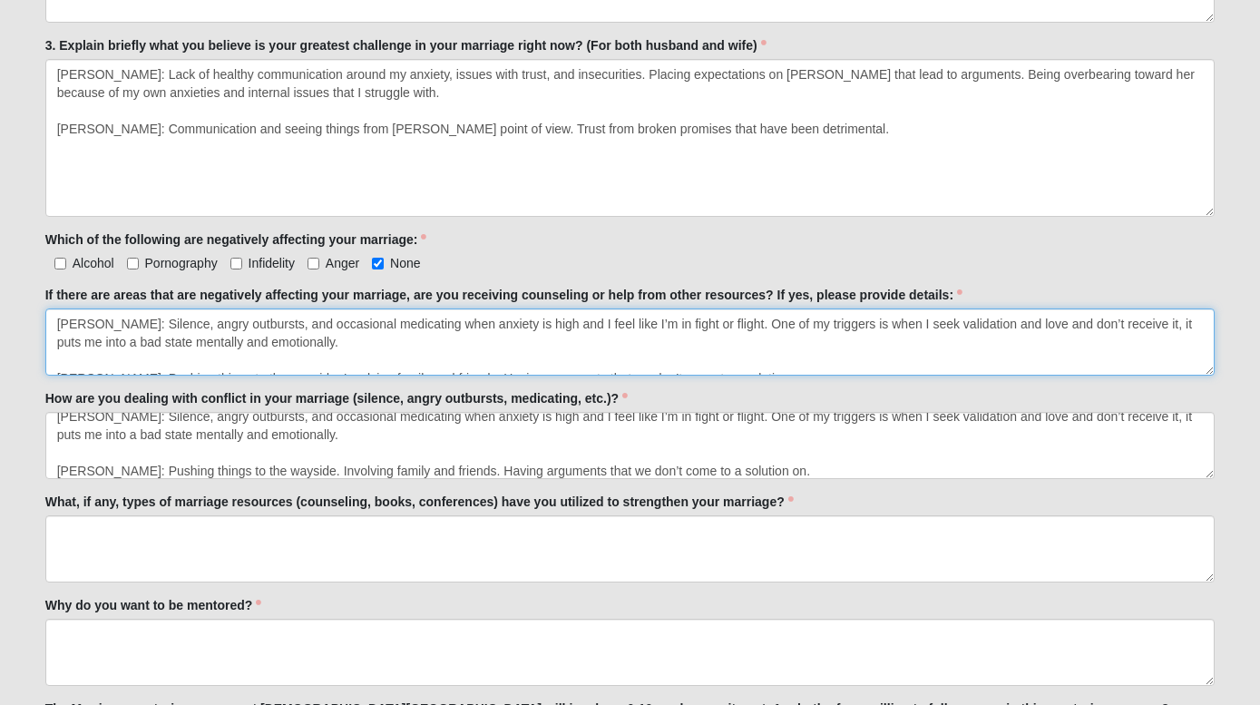
drag, startPoint x: 755, startPoint y: 358, endPoint x: 56, endPoint y: 314, distance: 699.9
click at [56, 314] on textarea "Landon: Silence, angry outbursts, and occasional medicating when anxiety is hig…" at bounding box center [630, 341] width 1170 height 67
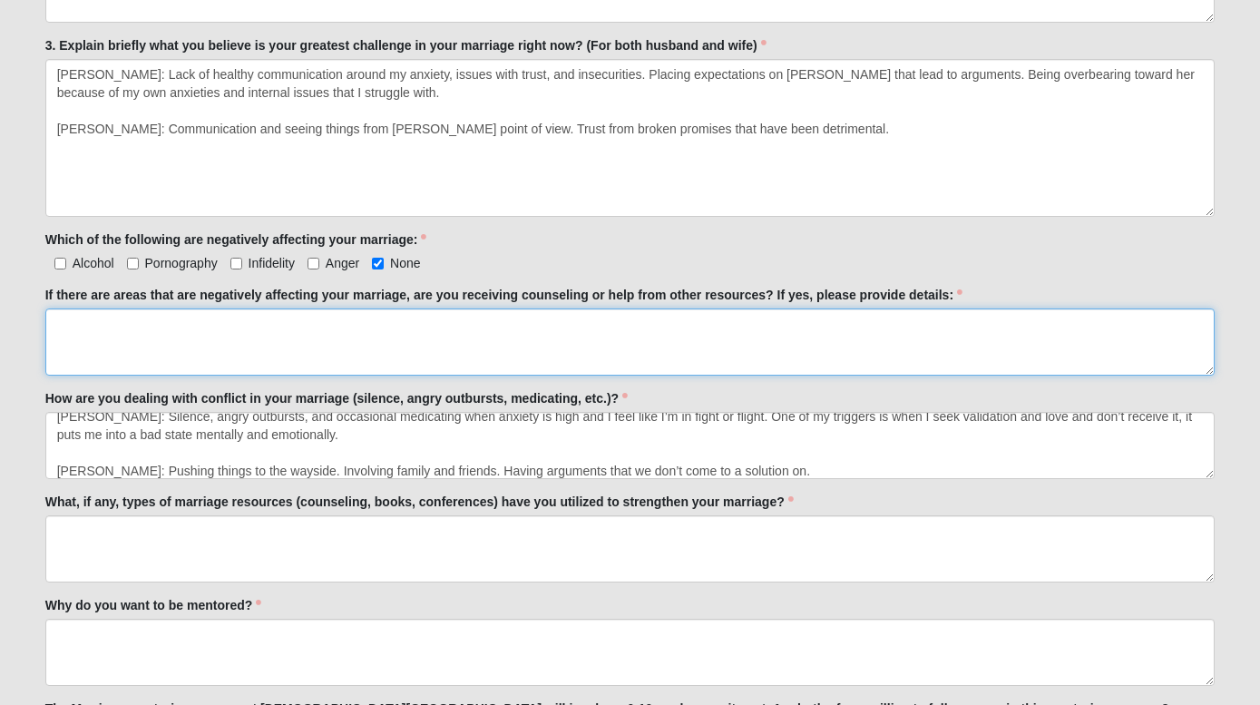
click at [711, 329] on textarea "If there are areas that are negatively affecting your marriage, are you receivi…" at bounding box center [630, 341] width 1170 height 67
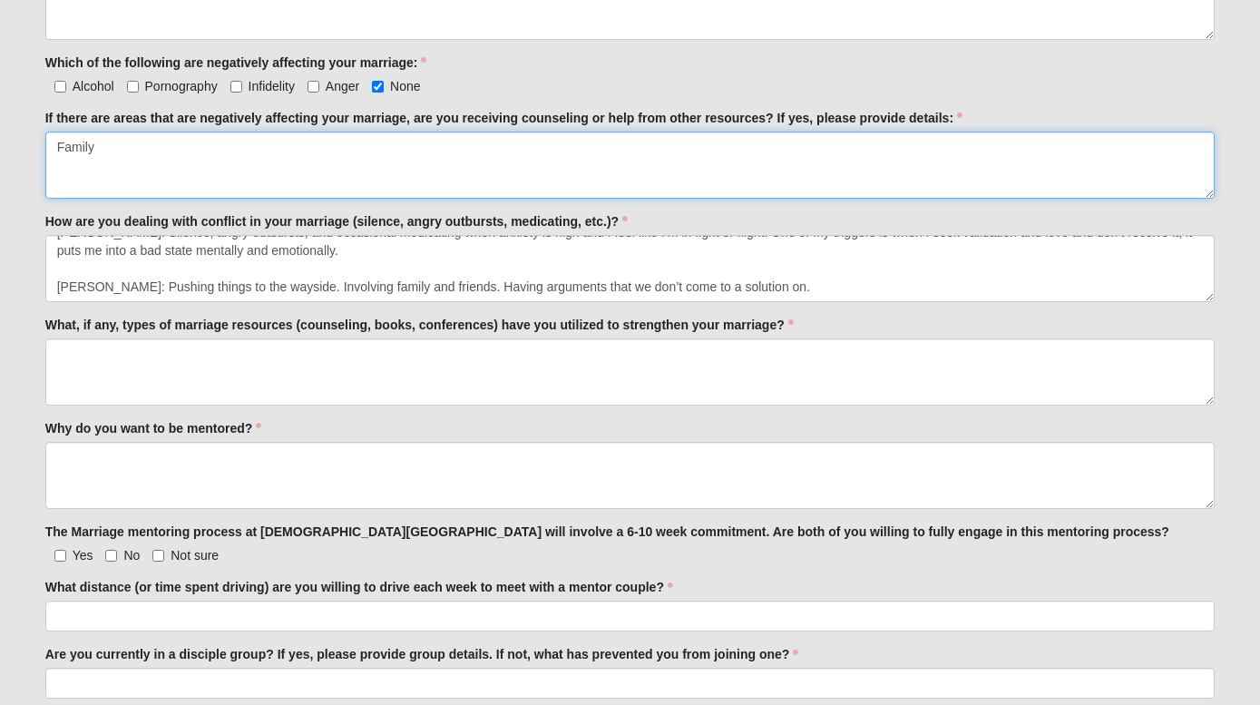
scroll to position [983, 0]
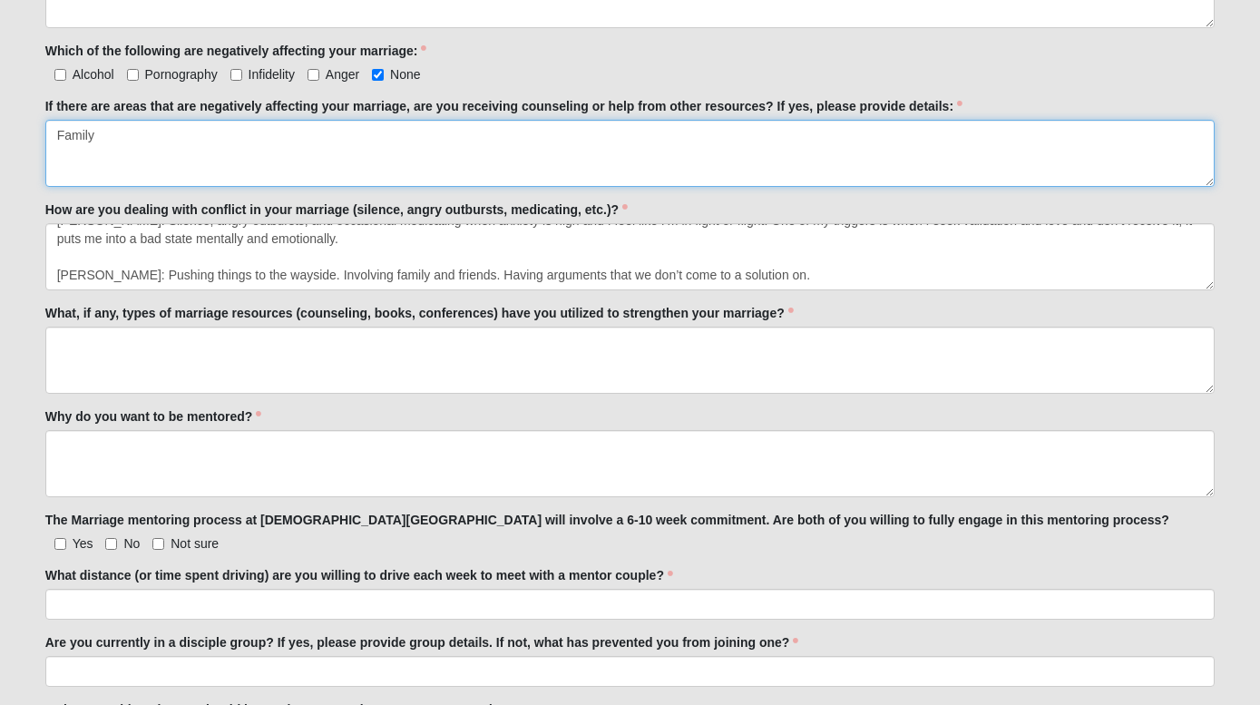
type textarea "Family"
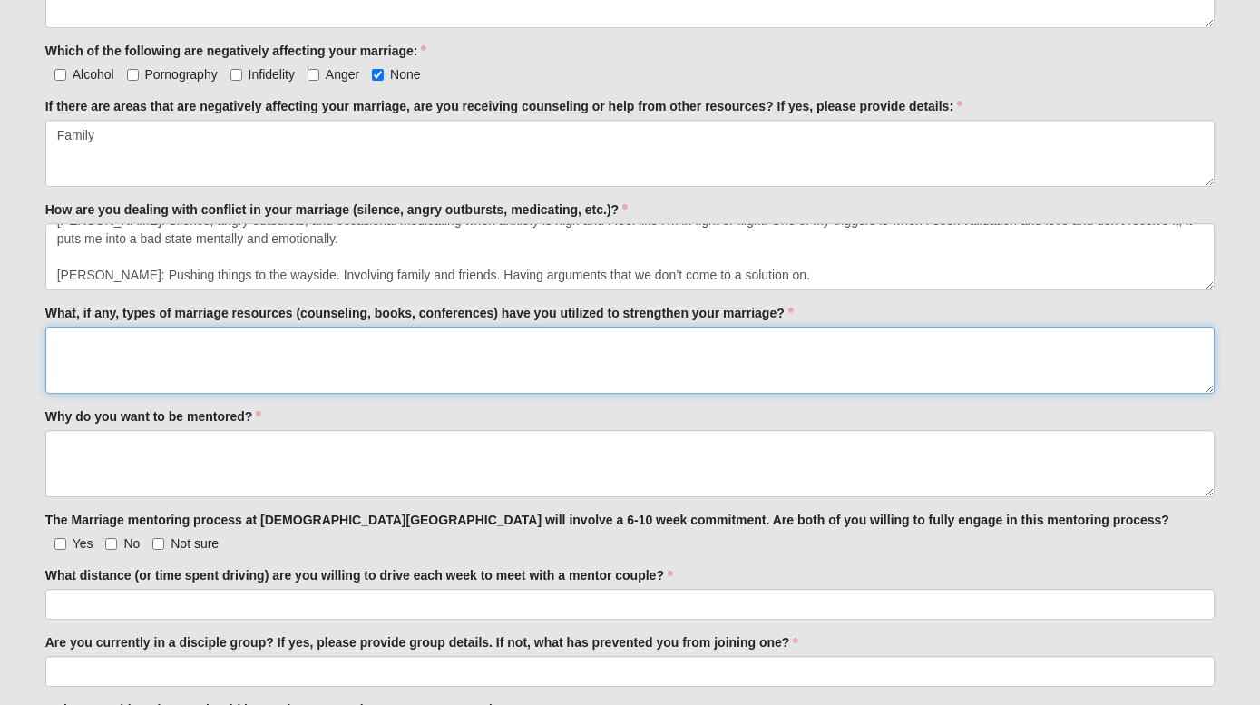
click at [232, 359] on textarea "What, if any, types of marriage resources (counseling, books, conferences) have…" at bounding box center [630, 360] width 1170 height 67
paste textarea "We’ve watched Jordan Peterson’s series on marriage which was very helpful but n…"
type textarea "We’ve watched Jordan Peterson’s series on marriage which was very helpful but n…"
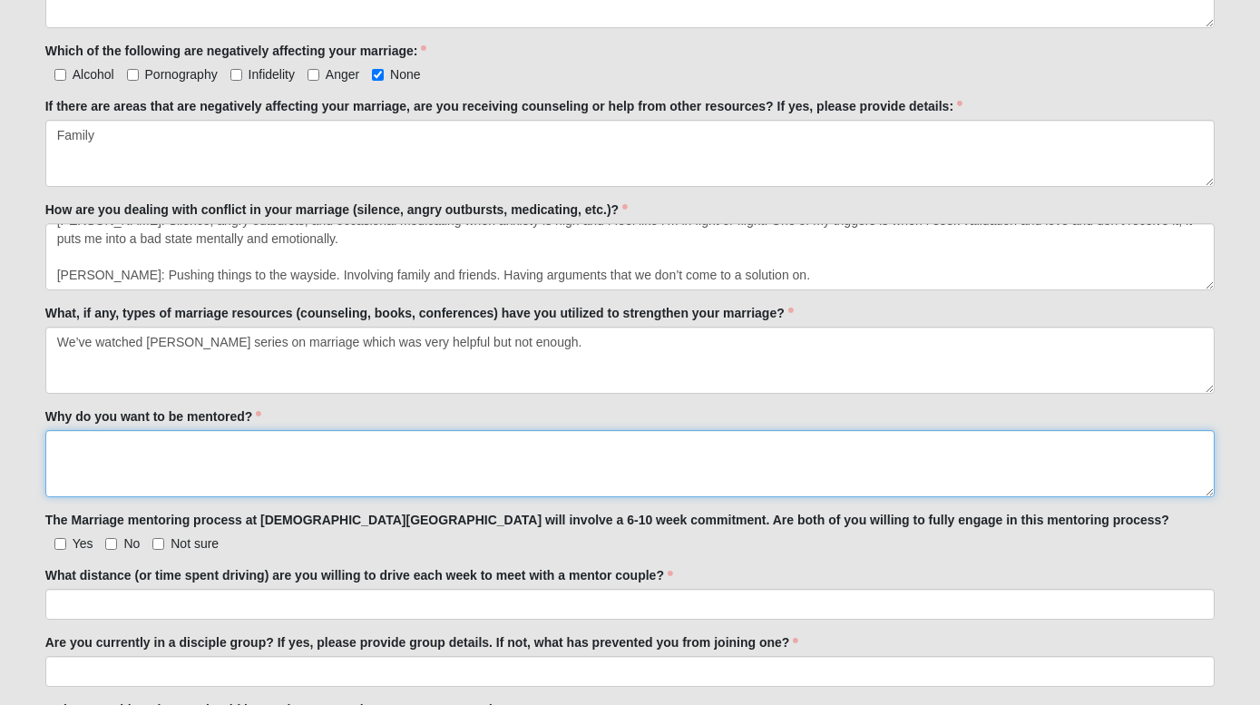
click at [220, 461] on textarea "Why do you want to be mentored?" at bounding box center [630, 463] width 1170 height 67
click at [142, 449] on textarea "Why do you want to be mentored?" at bounding box center [630, 463] width 1170 height 67
paste textarea "We want to overcome our challenges. Find ways to communicate and live life in h…"
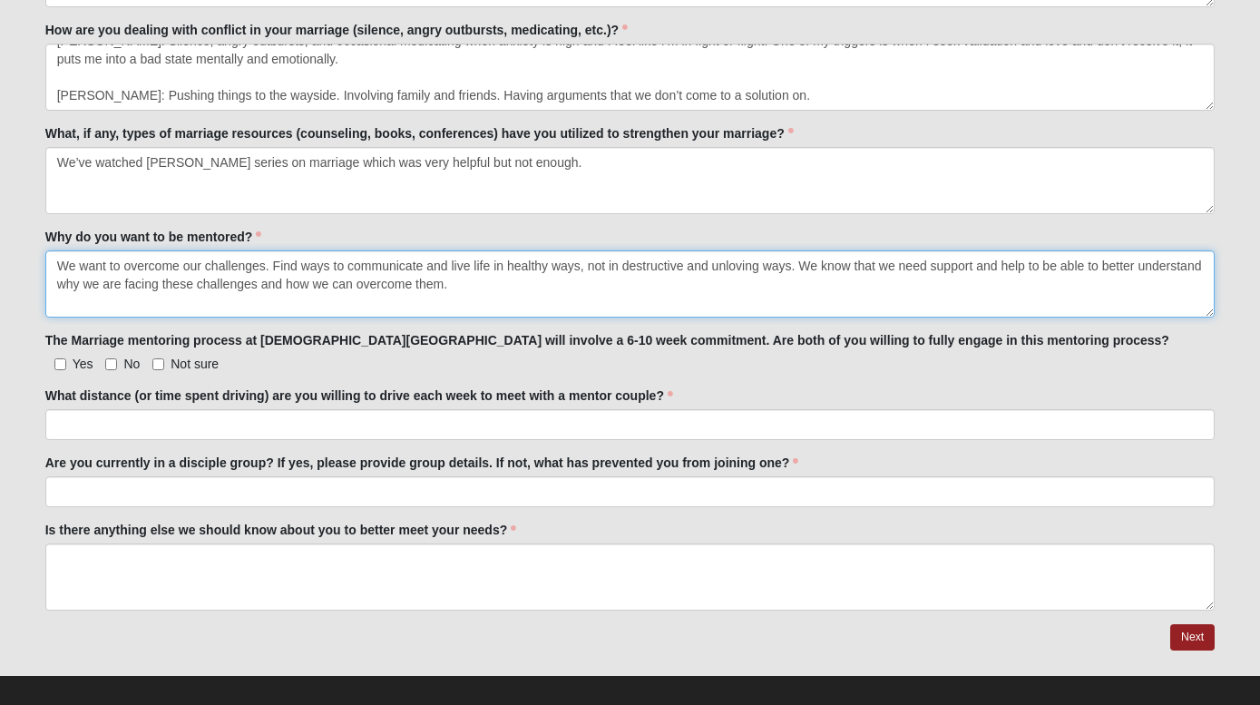
scroll to position [1166, 0]
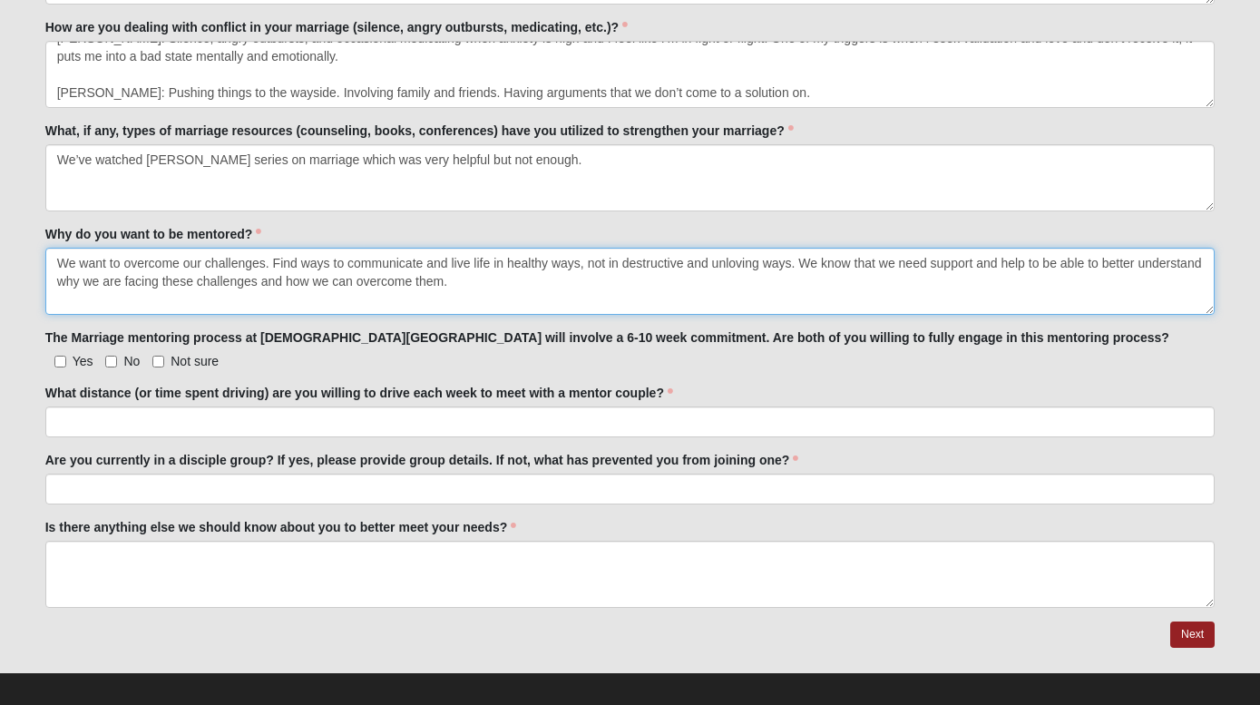
type textarea "We want to overcome our challenges. Find ways to communicate and live life in h…"
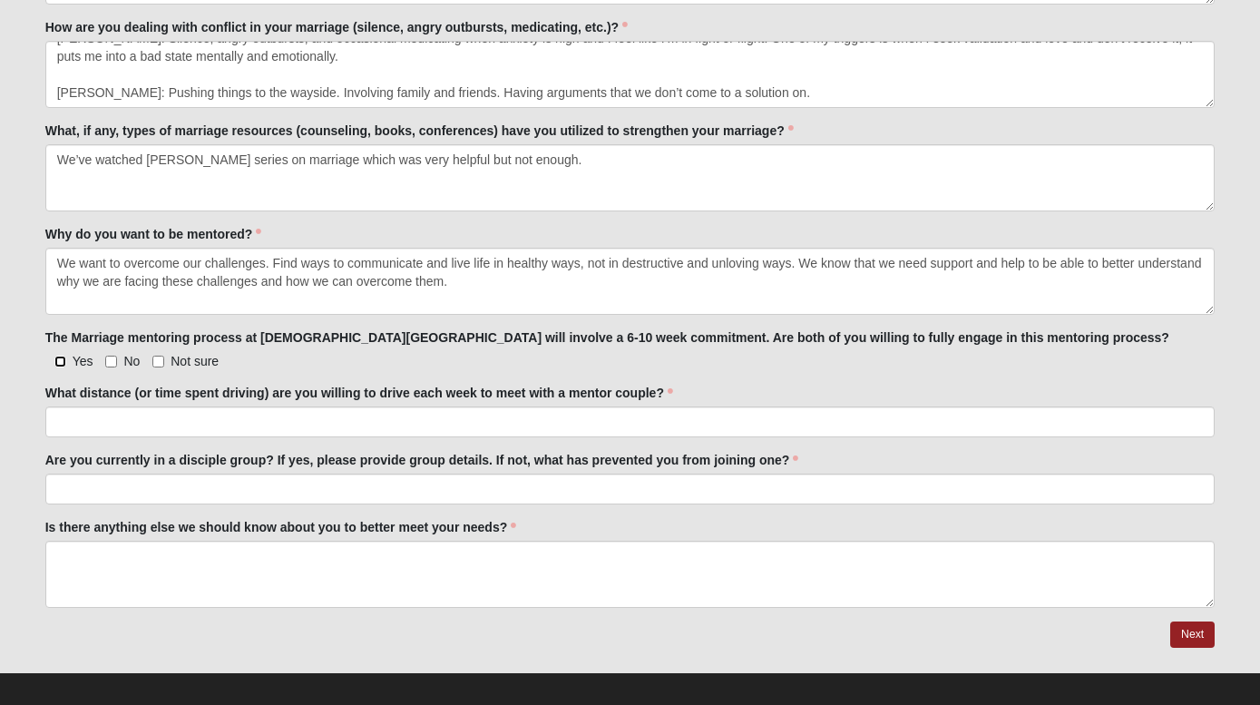
click at [63, 361] on input "Yes" at bounding box center [60, 362] width 12 height 12
checkbox input "true"
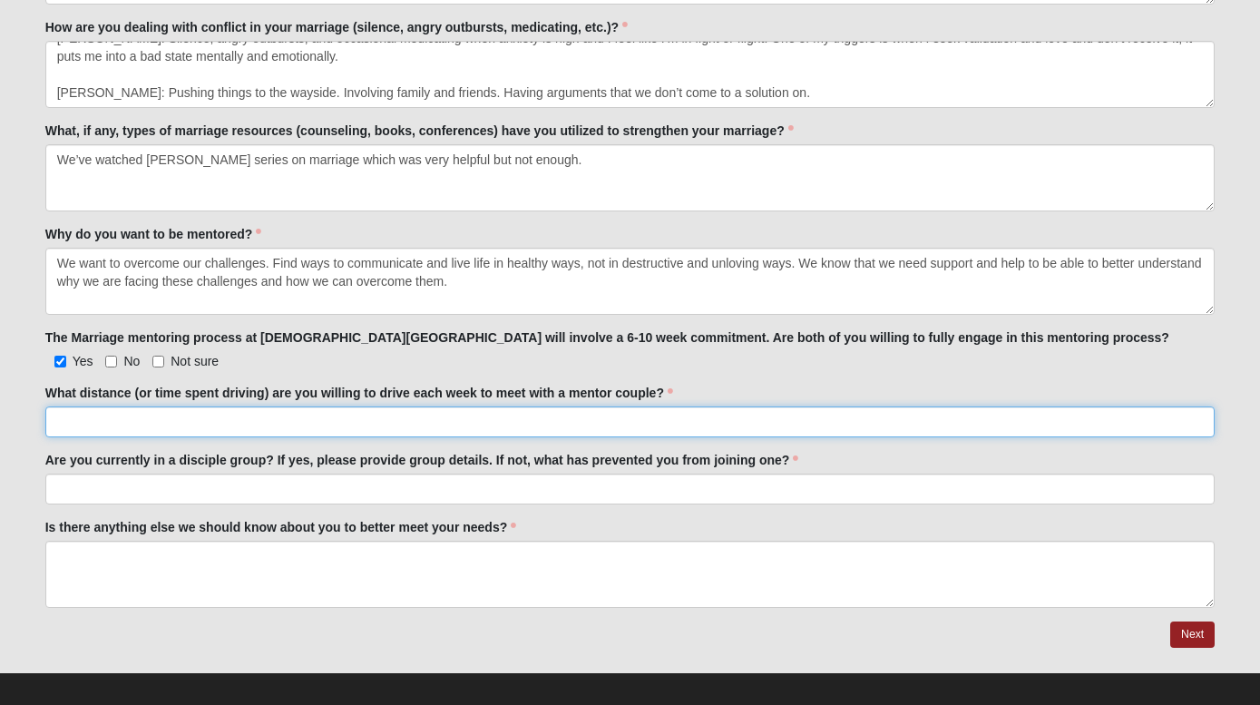
click at [169, 421] on input "What distance (or time spent driving) are you willing to drive each week to mee…" at bounding box center [630, 421] width 1170 height 31
type input "3"
click at [207, 421] on input "Anywhere in Jacksonville" at bounding box center [630, 421] width 1170 height 31
type input "Anywhere in Jacksonville"
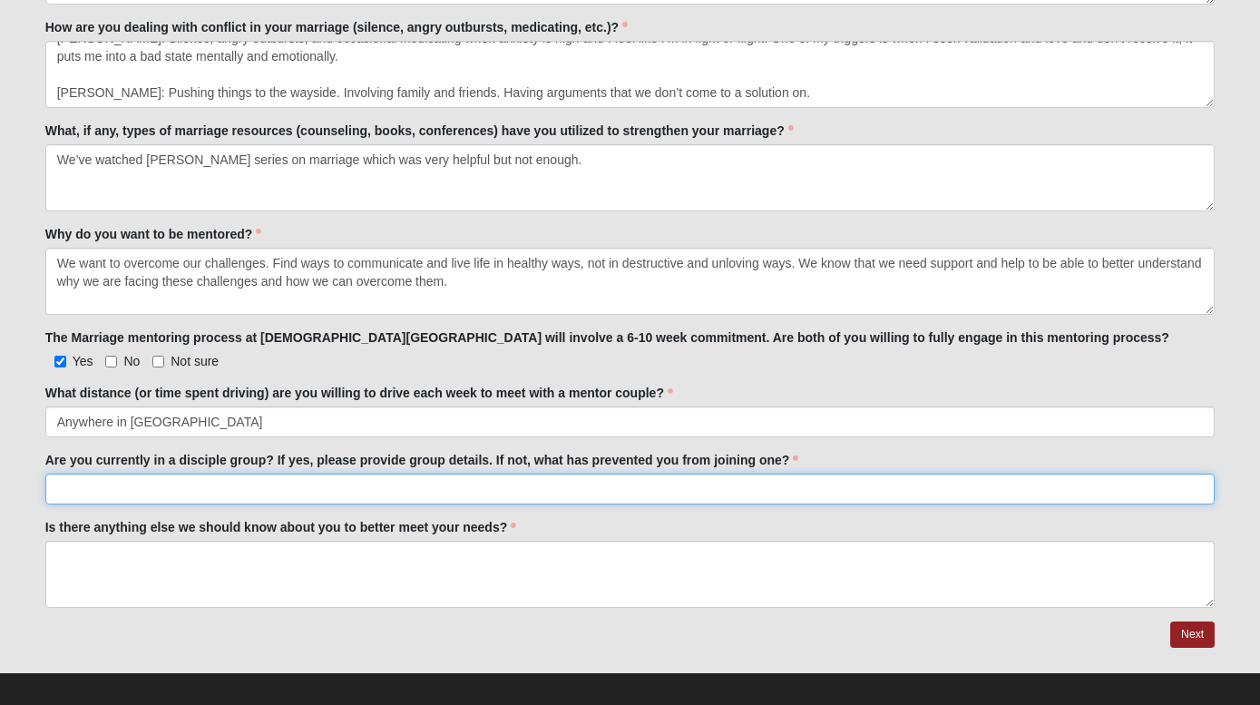
click at [192, 489] on input "Are you currently in a disciple group? If yes, please provide group details. If…" at bounding box center [630, 489] width 1170 height 31
click at [183, 482] on input "Are you currently in a disciple group? If yes, please provide group details. If…" at bounding box center [630, 489] width 1170 height 31
paste input "No. We have only recently begun attending virtually and are going to start atte…"
type input "No. We have only recently begun attending virtually and are going to start atte…"
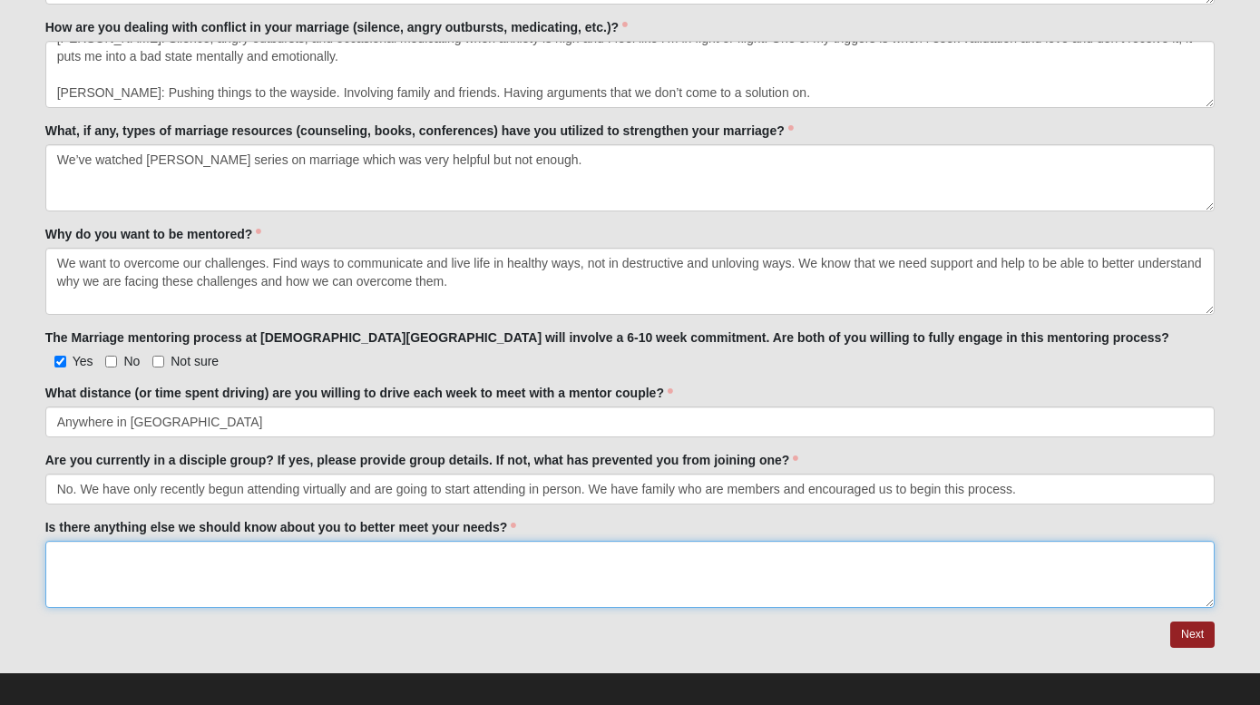
click at [184, 579] on textarea "Is there anything else we should know about you to better meet your needs?" at bounding box center [630, 574] width 1170 height 67
click at [313, 581] on textarea "Is there anything else we should know about you to better meet your needs?" at bounding box center [630, 574] width 1170 height 67
paste textarea "We are 100% both willing and ready to do the hard work and seek help so we can …"
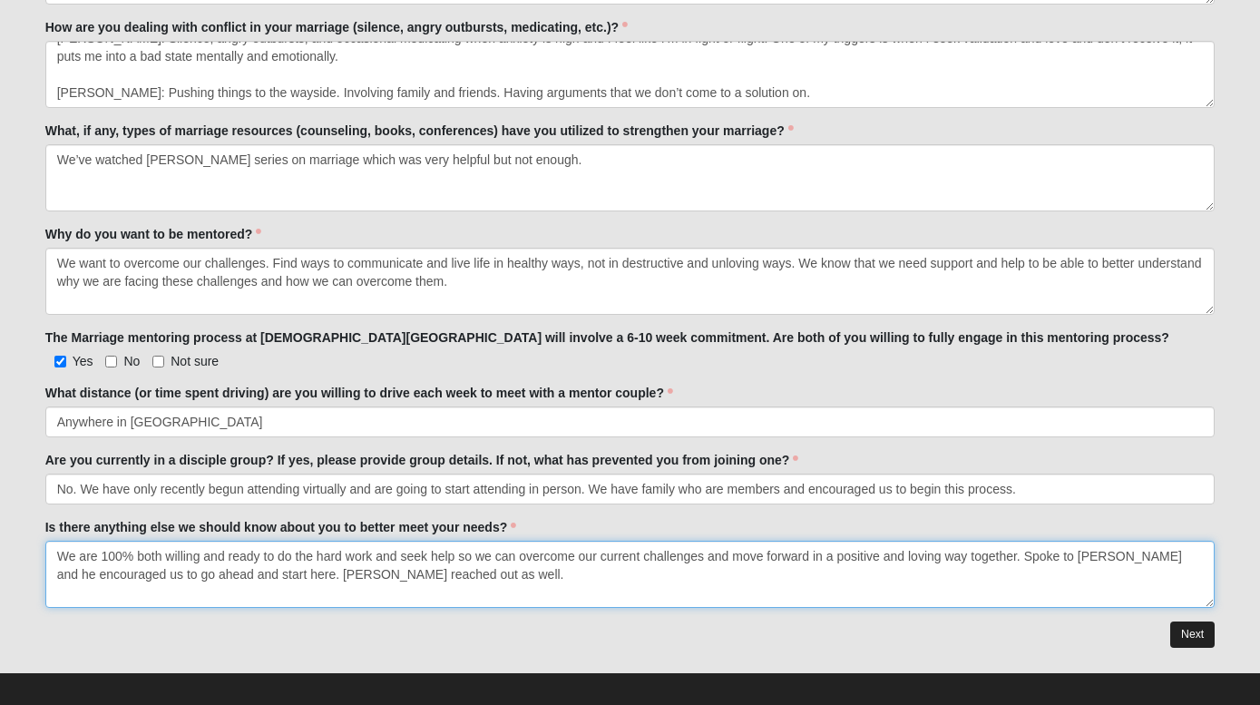
type textarea "We are 100% both willing and ready to do the hard work and seek help so we can …"
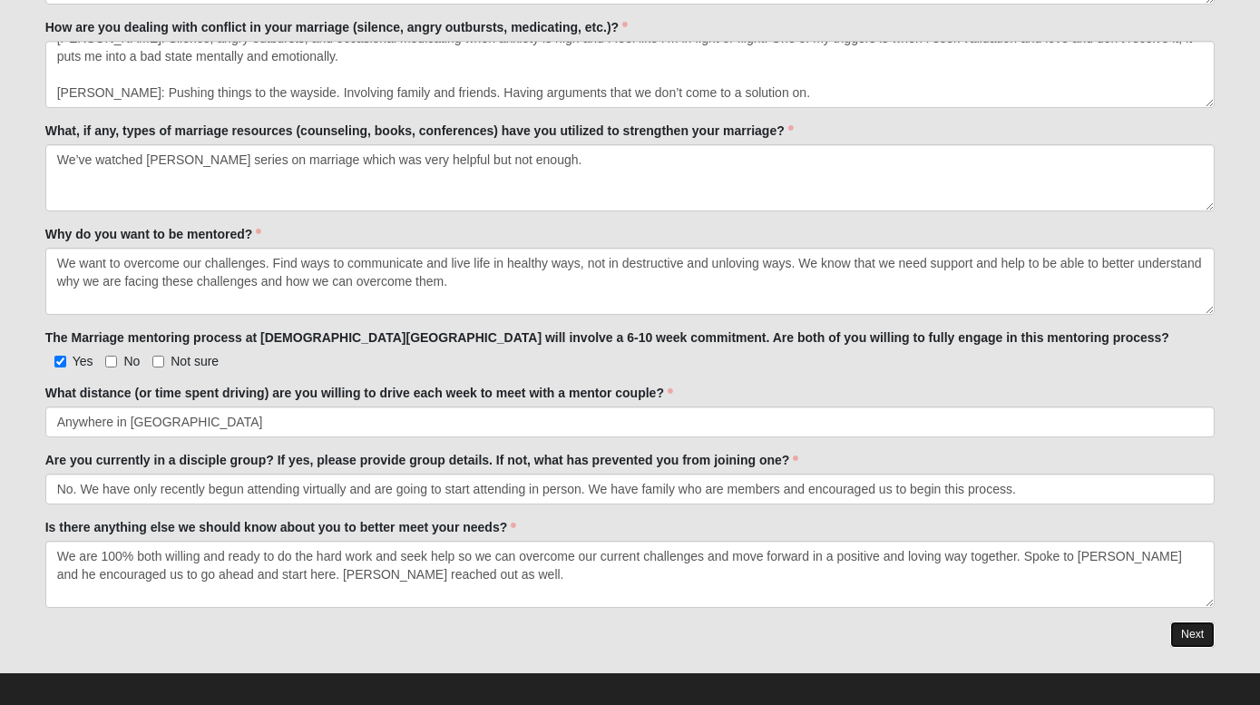
click at [1181, 633] on link "Next" at bounding box center [1192, 634] width 44 height 26
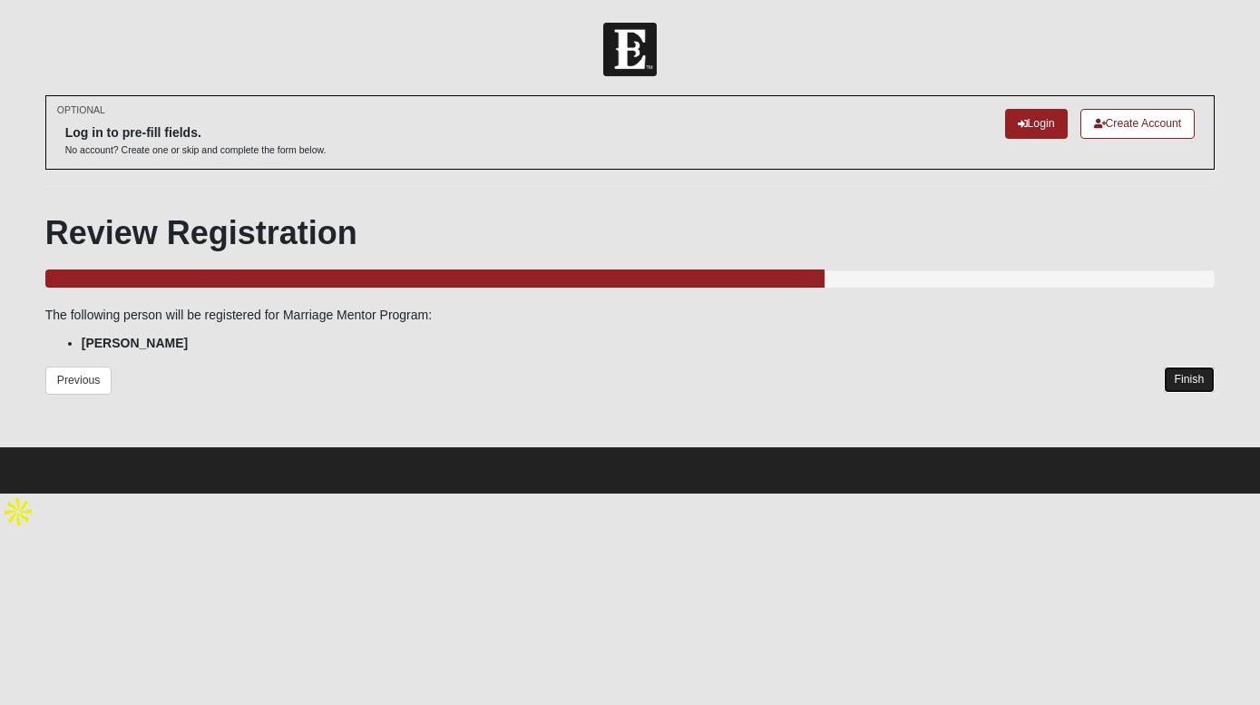
click at [1183, 380] on link "Finish" at bounding box center [1190, 379] width 52 height 26
